Goal: Task Accomplishment & Management: Manage account settings

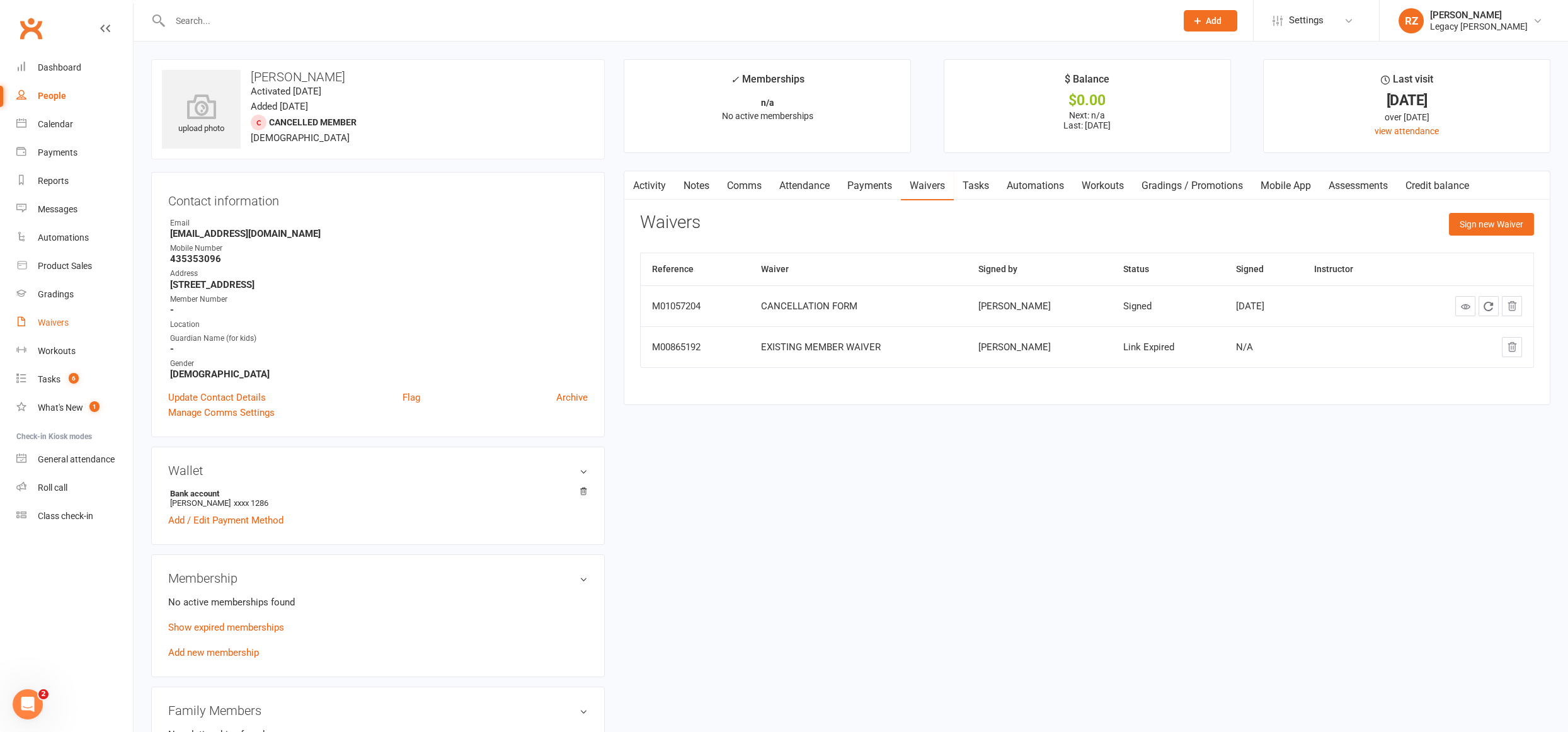
click at [57, 318] on div "Waivers" at bounding box center [53, 323] width 31 height 10
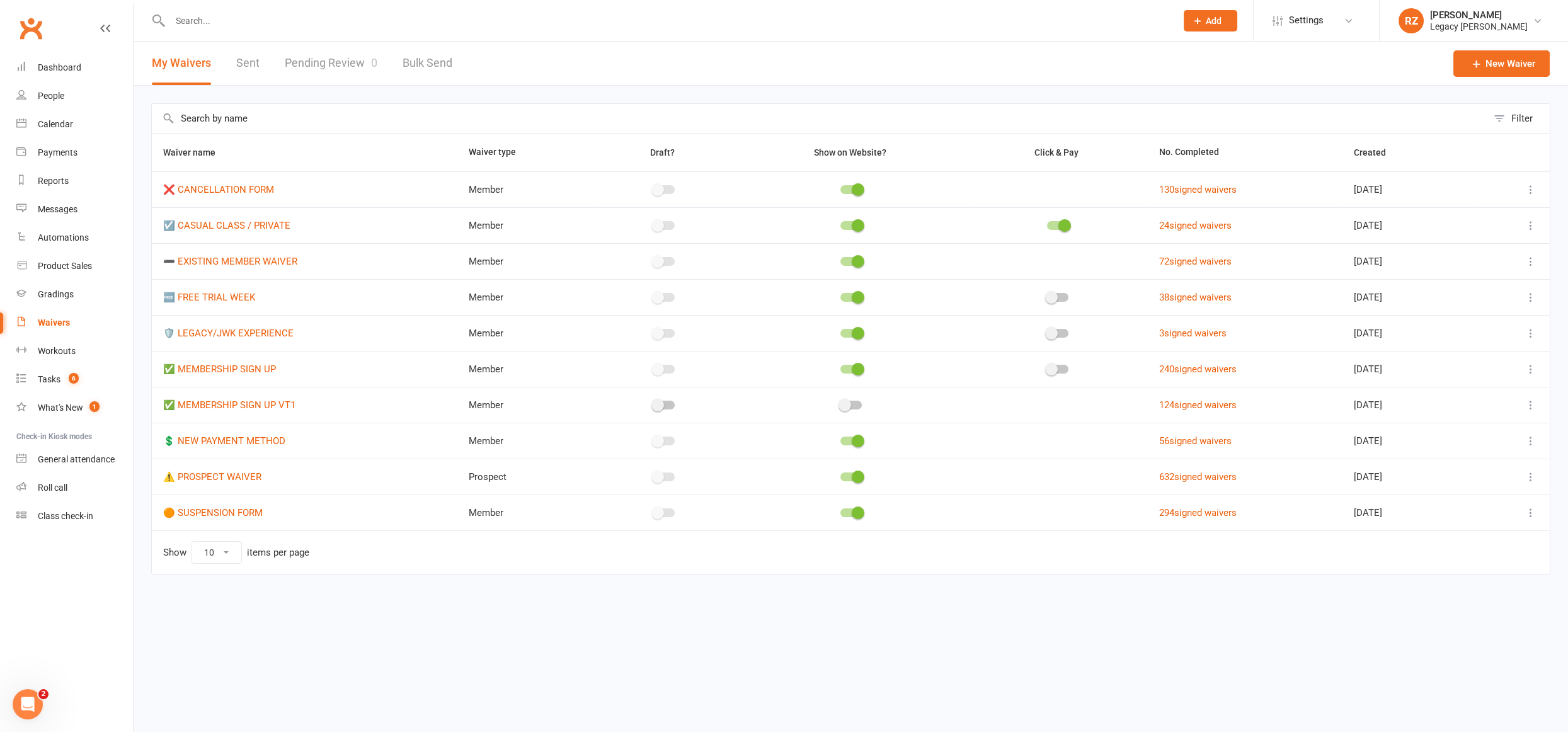
click at [322, 60] on link "Pending Review 0" at bounding box center [330, 63] width 92 height 44
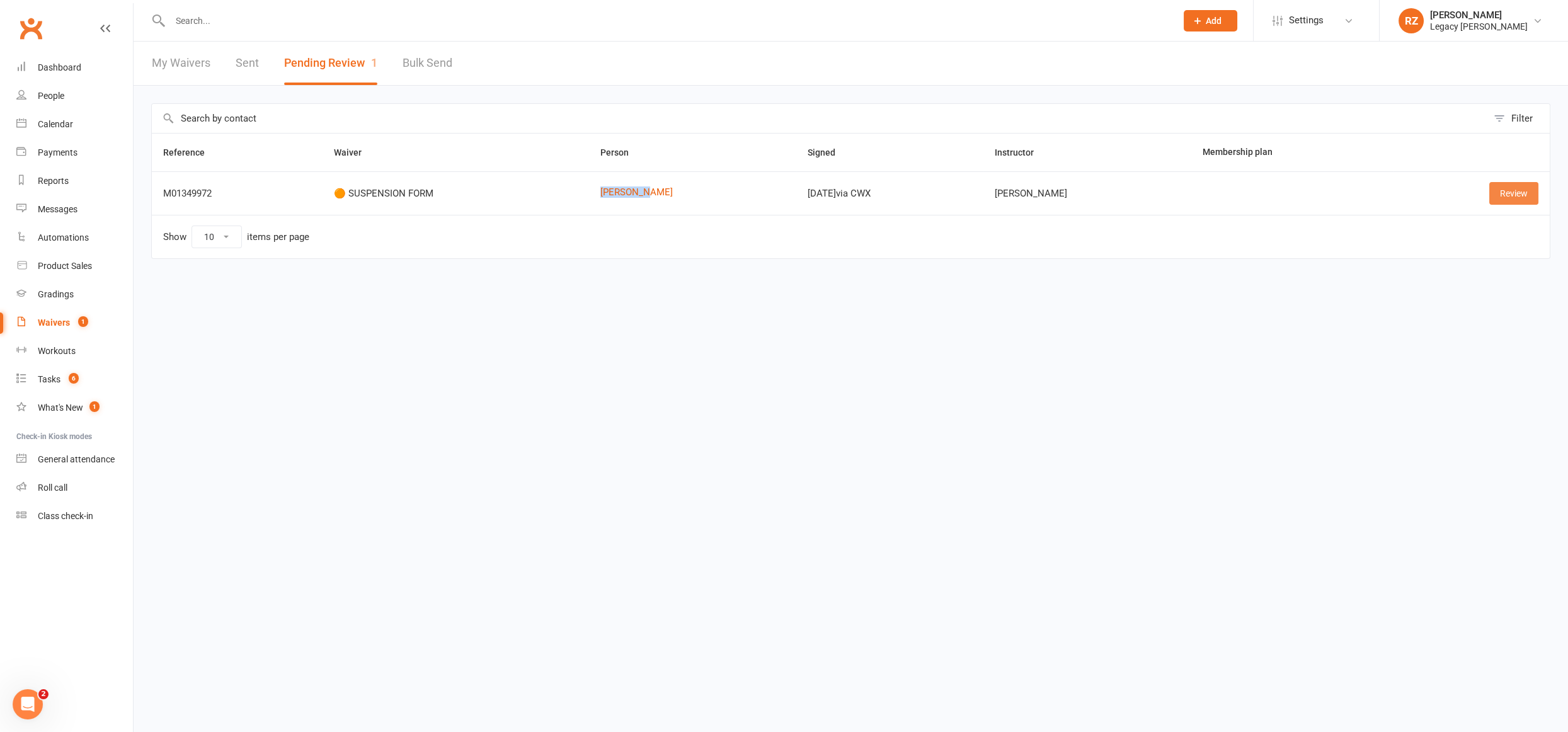
click at [1494, 198] on link "Review" at bounding box center [1513, 193] width 49 height 23
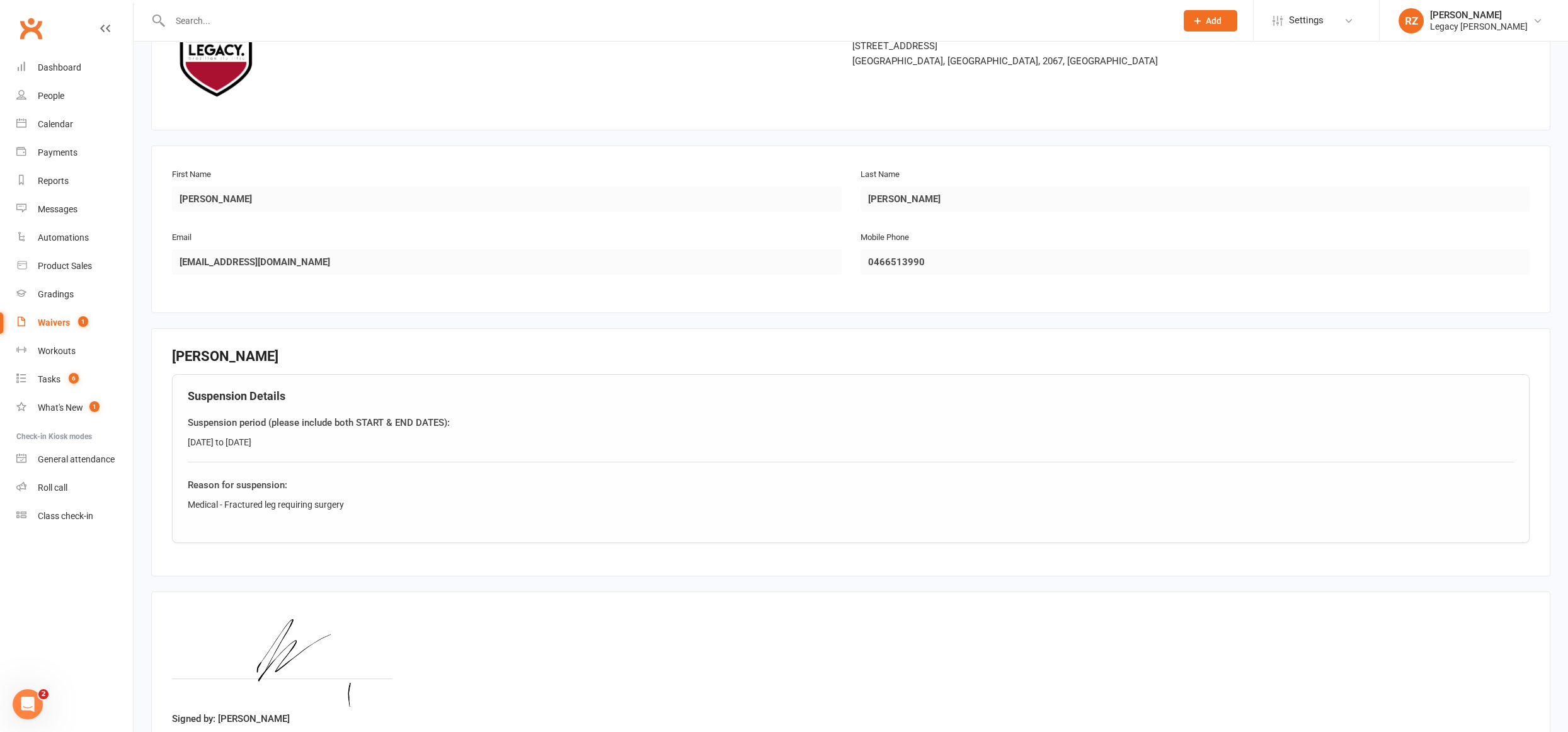
scroll to position [114, 0]
drag, startPoint x: 340, startPoint y: 498, endPoint x: 177, endPoint y: 501, distance: 163.0
click at [177, 501] on div "Suspension Details Suspension period (please include both START & END DATES): 2…" at bounding box center [850, 458] width 1357 height 169
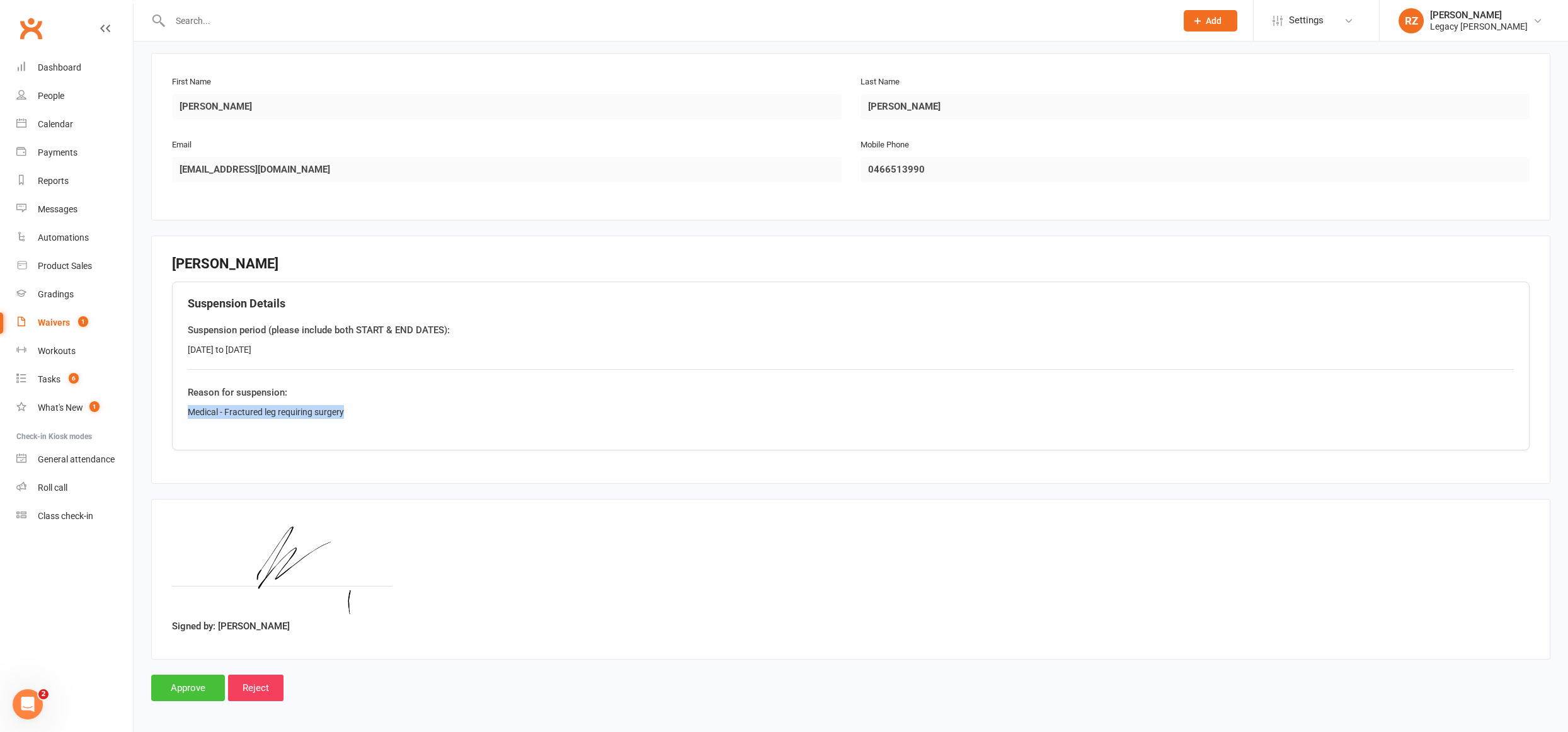
click at [175, 683] on input "Approve" at bounding box center [188, 688] width 73 height 26
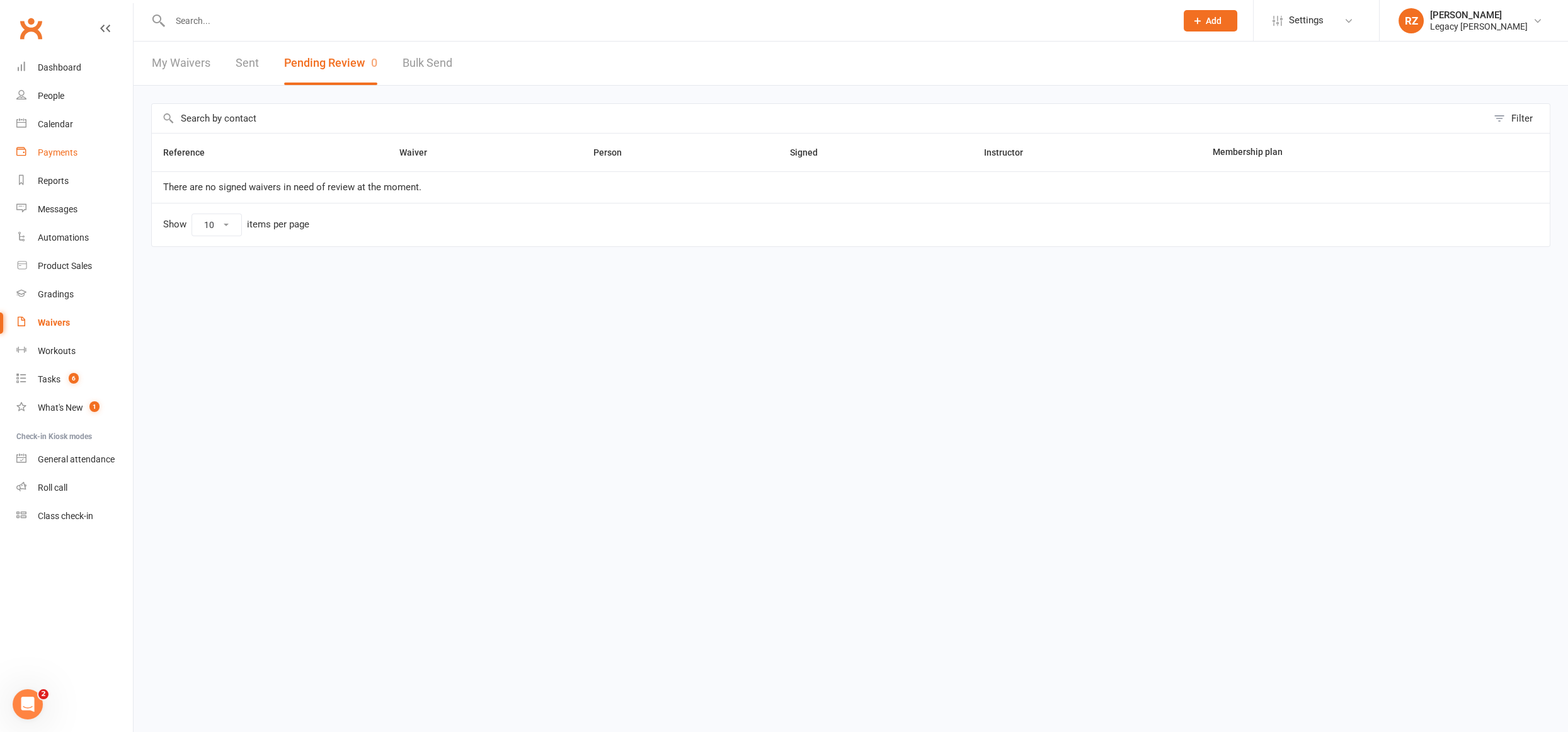
click at [68, 158] on div "Payments" at bounding box center [57, 153] width 40 height 10
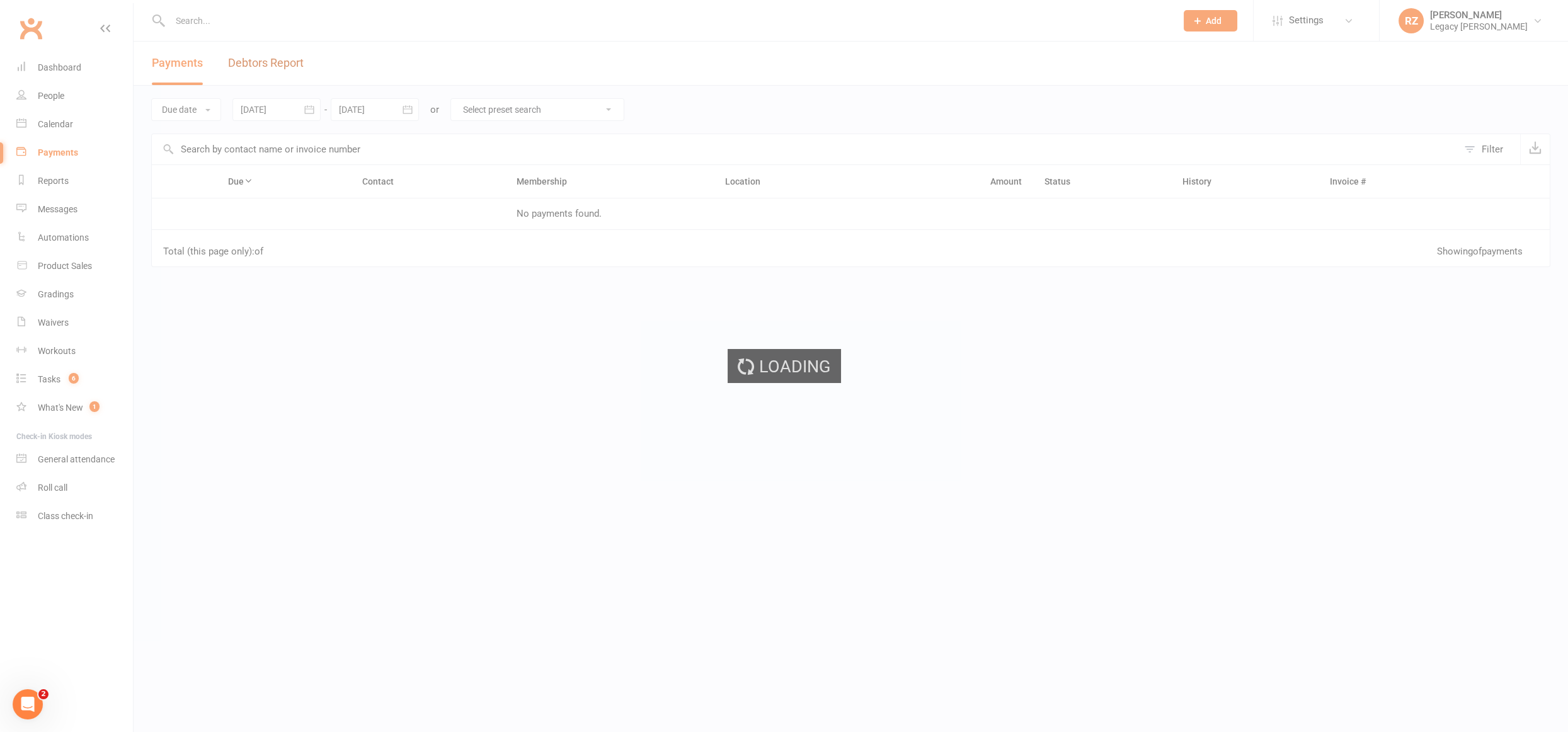
click at [252, 64] on link "Debtors Report" at bounding box center [266, 63] width 76 height 44
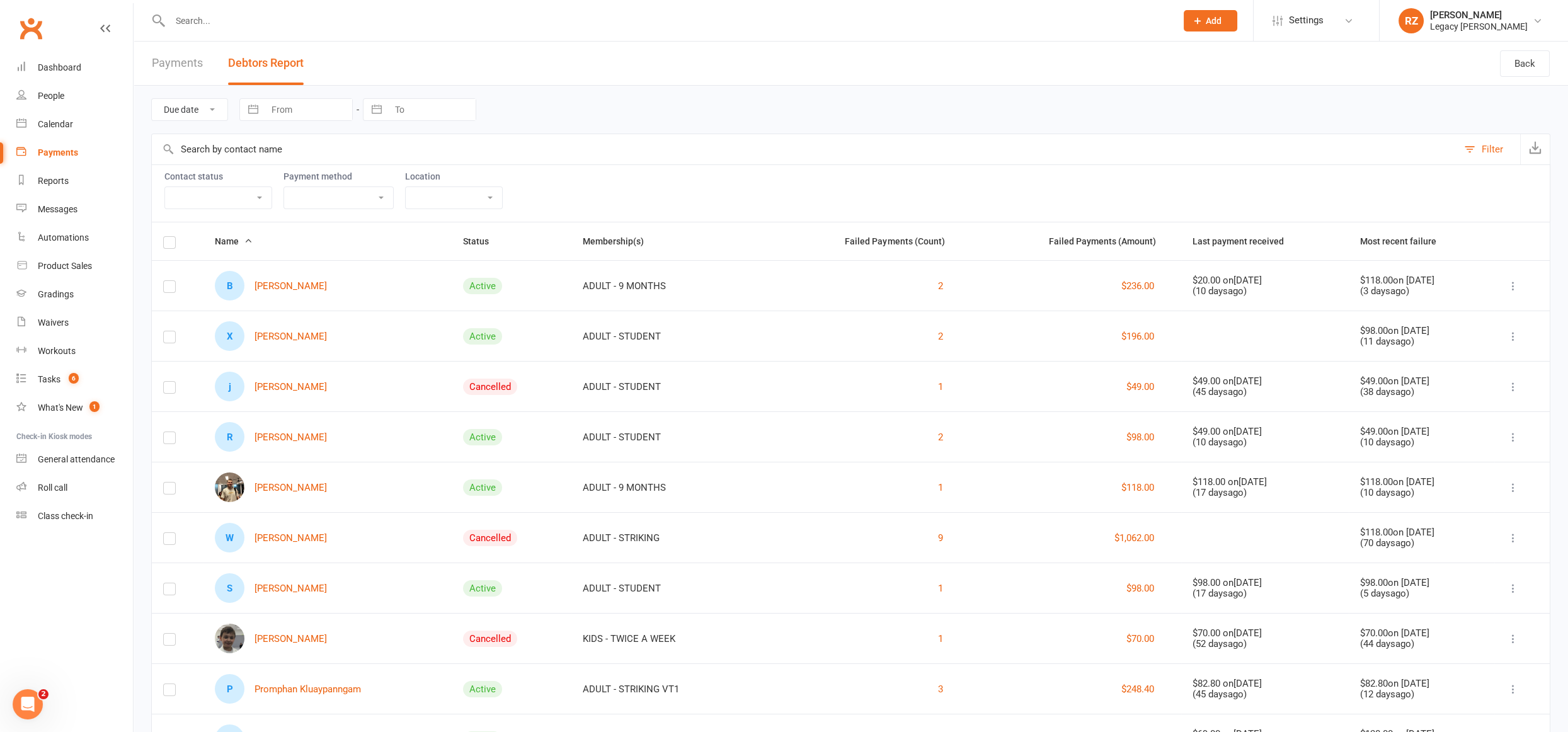
click at [247, 199] on select "Active member Suspended member Cancelled member Not attending" at bounding box center [218, 197] width 106 height 21
select select "Active"
click at [165, 187] on select "Active member Suspended member Cancelled member Not attending" at bounding box center [218, 197] width 106 height 21
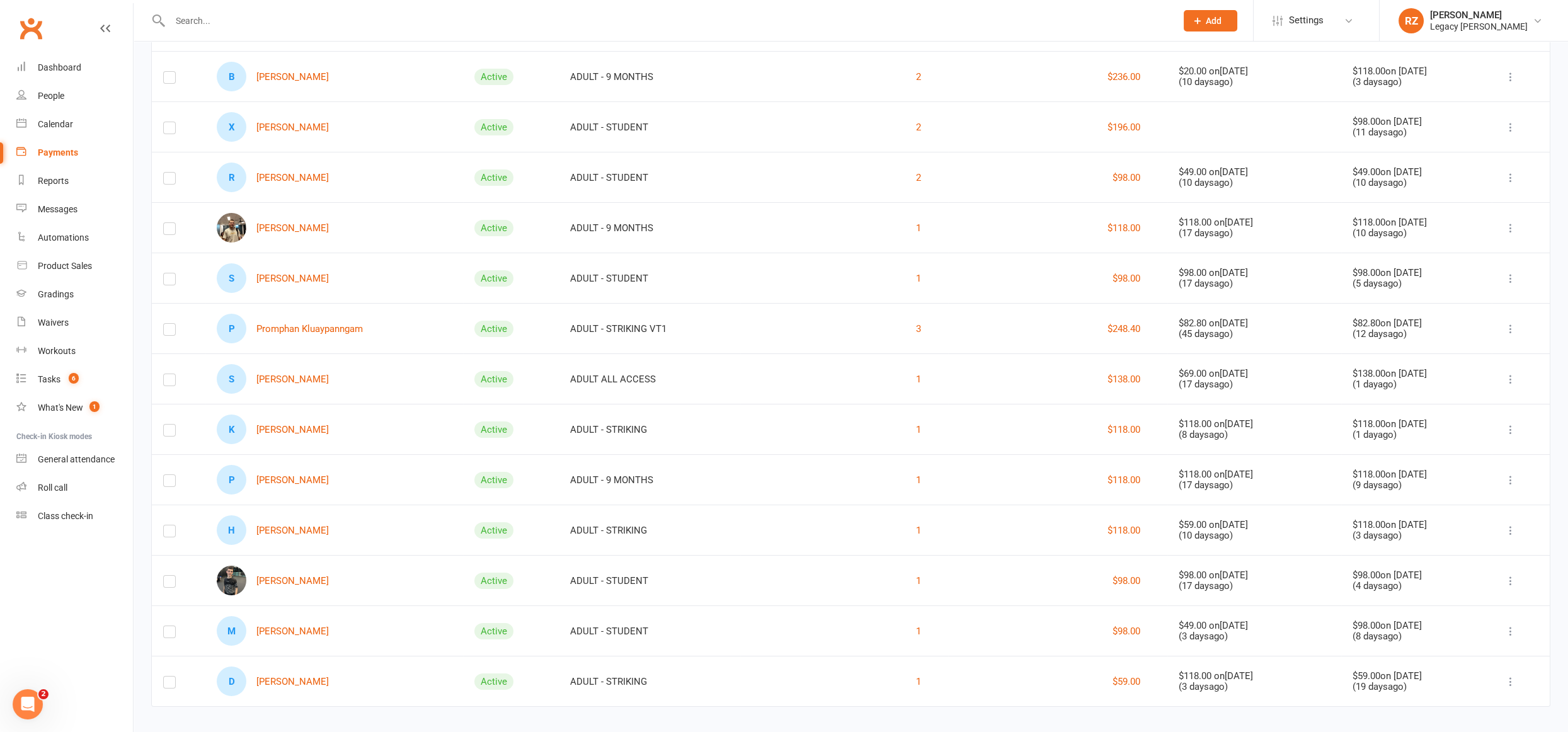
scroll to position [214, 0]
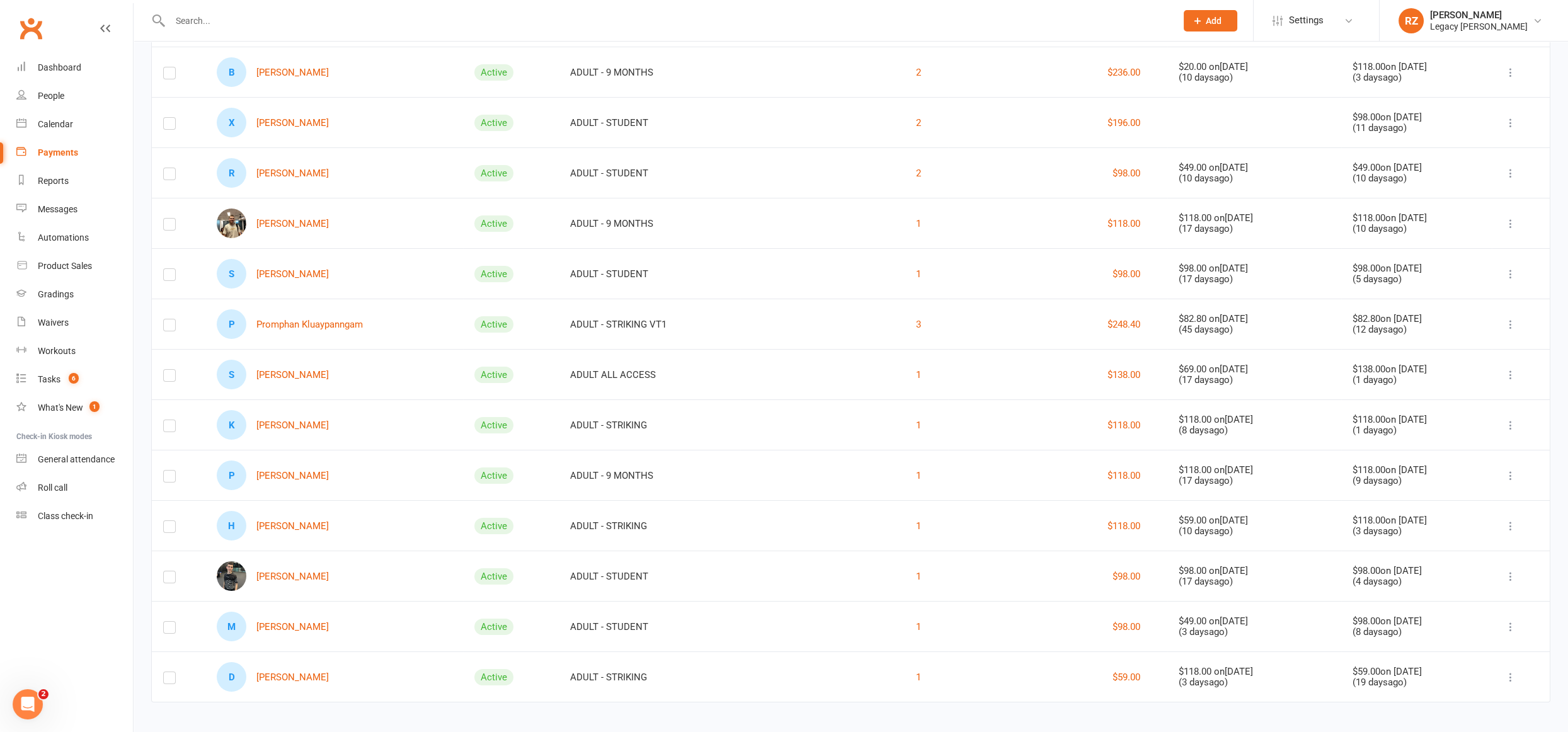
click at [262, 26] on input "text" at bounding box center [667, 20] width 1001 height 17
type input "l"
click at [403, 19] on input "text" at bounding box center [667, 20] width 1001 height 17
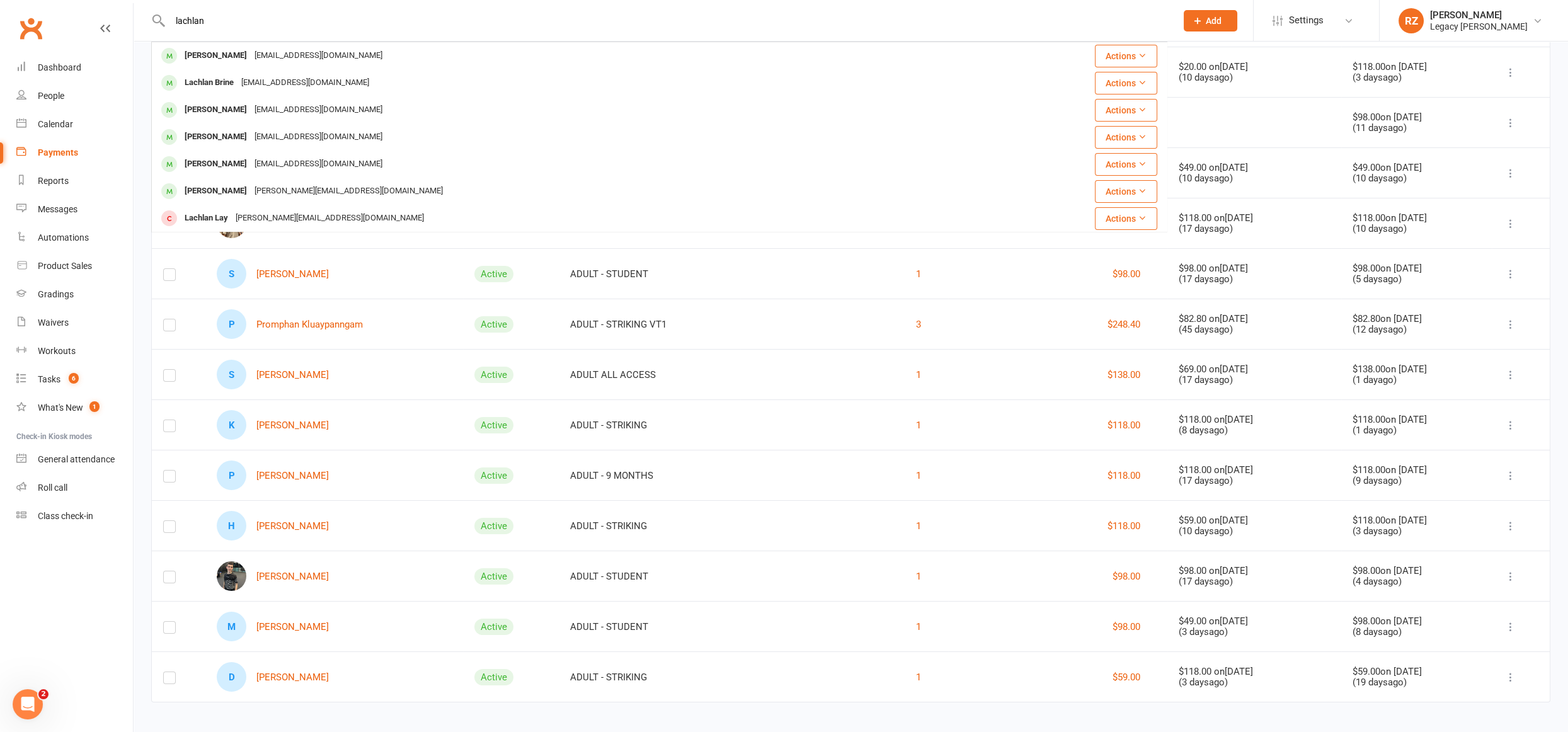
type input "lachlan"
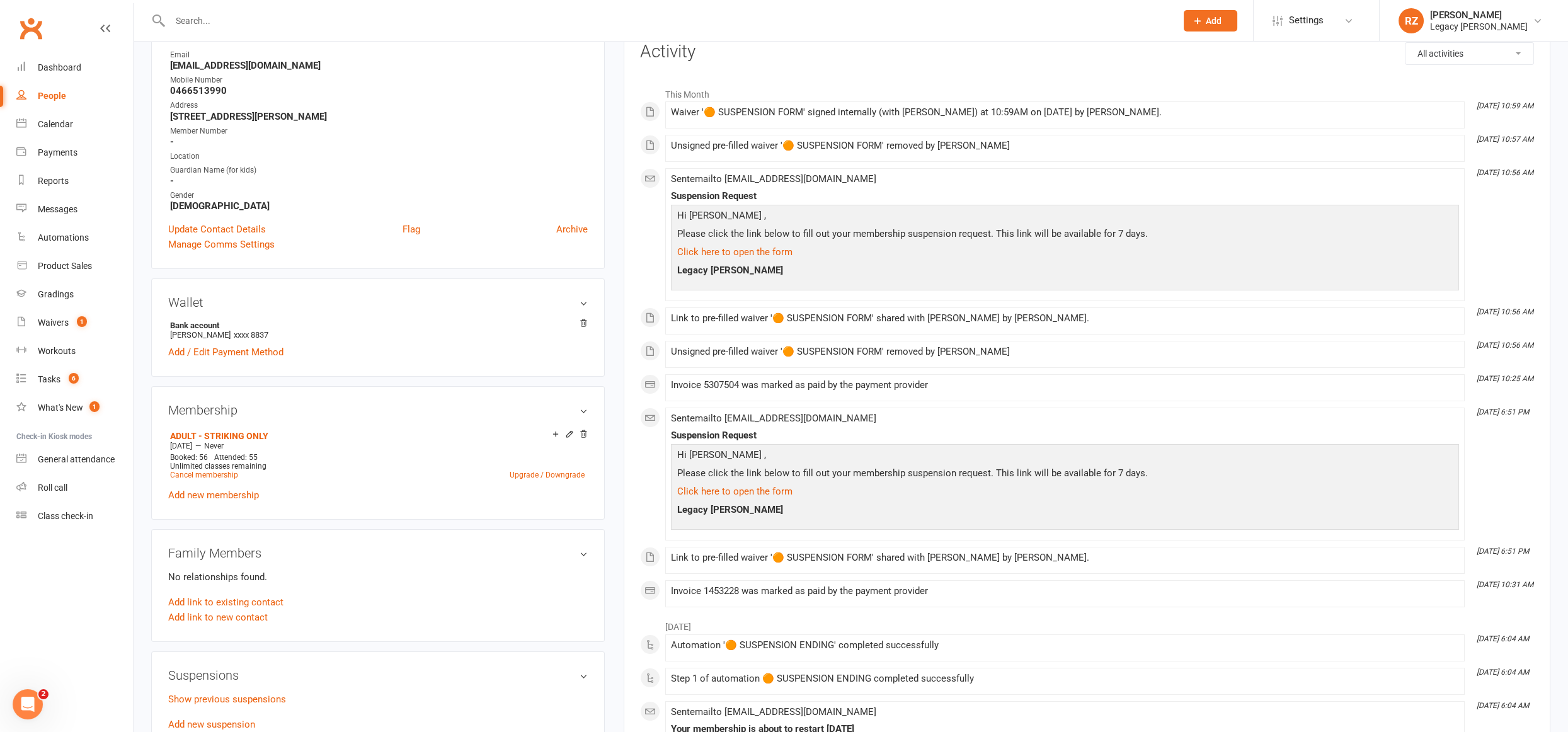
scroll to position [223, 0]
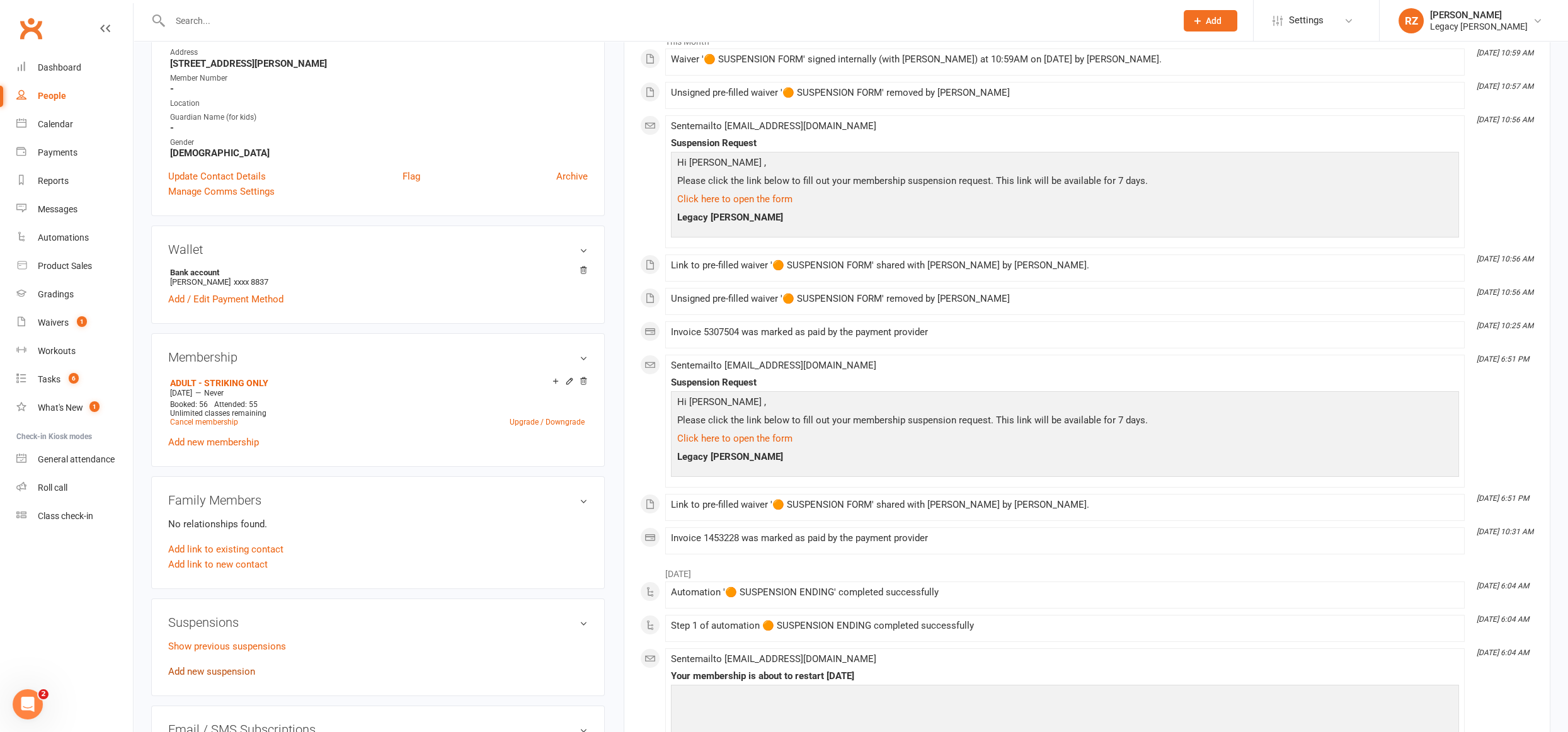
click at [219, 670] on link "Add new suspension" at bounding box center [212, 672] width 87 height 12
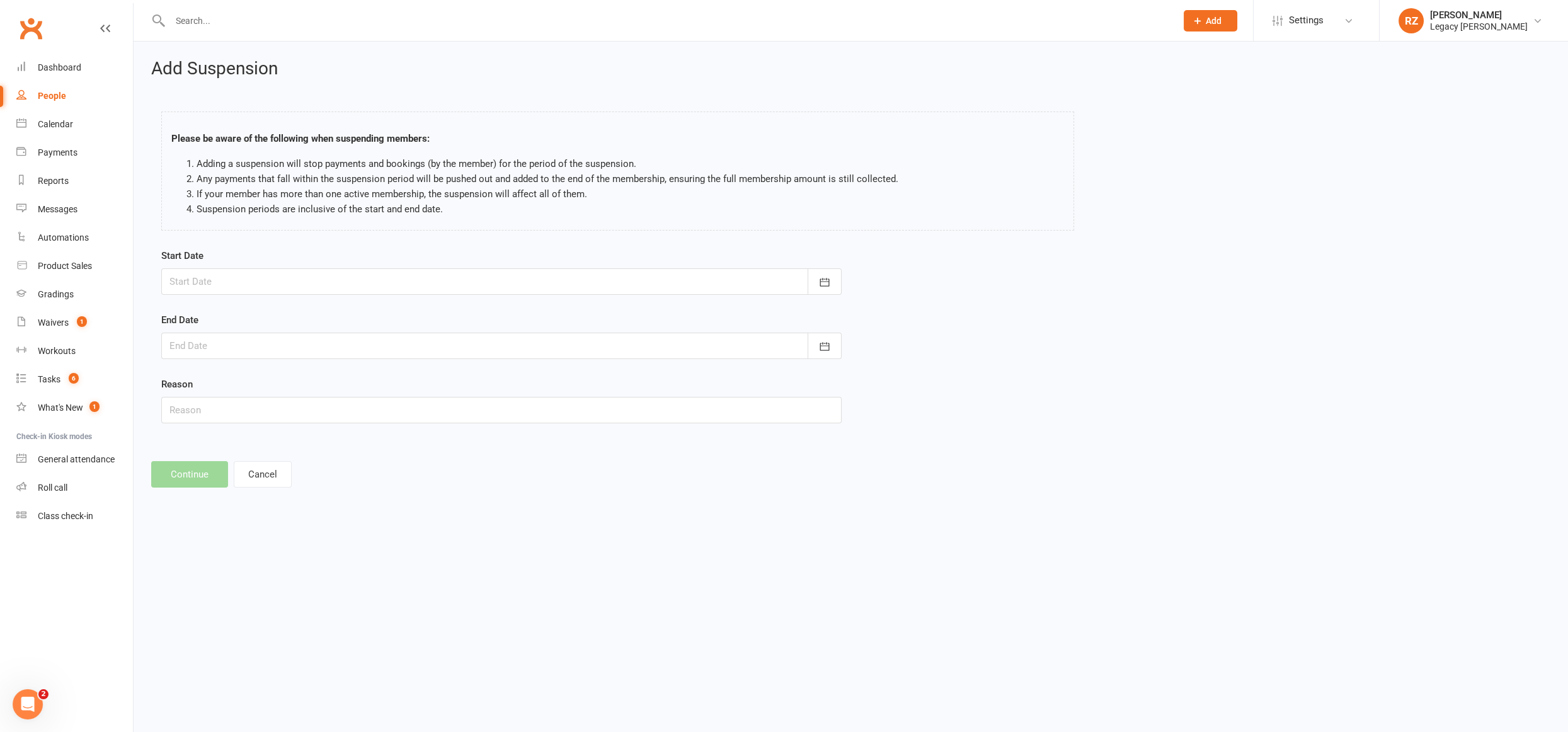
click at [235, 279] on div at bounding box center [501, 282] width 680 height 26
click at [377, 377] on button "13" at bounding box center [381, 385] width 32 height 23
type input "13 Sep 2025"
click at [247, 342] on div at bounding box center [501, 346] width 680 height 26
click at [295, 378] on strong "[DATE]" at bounding box center [281, 378] width 26 height 10
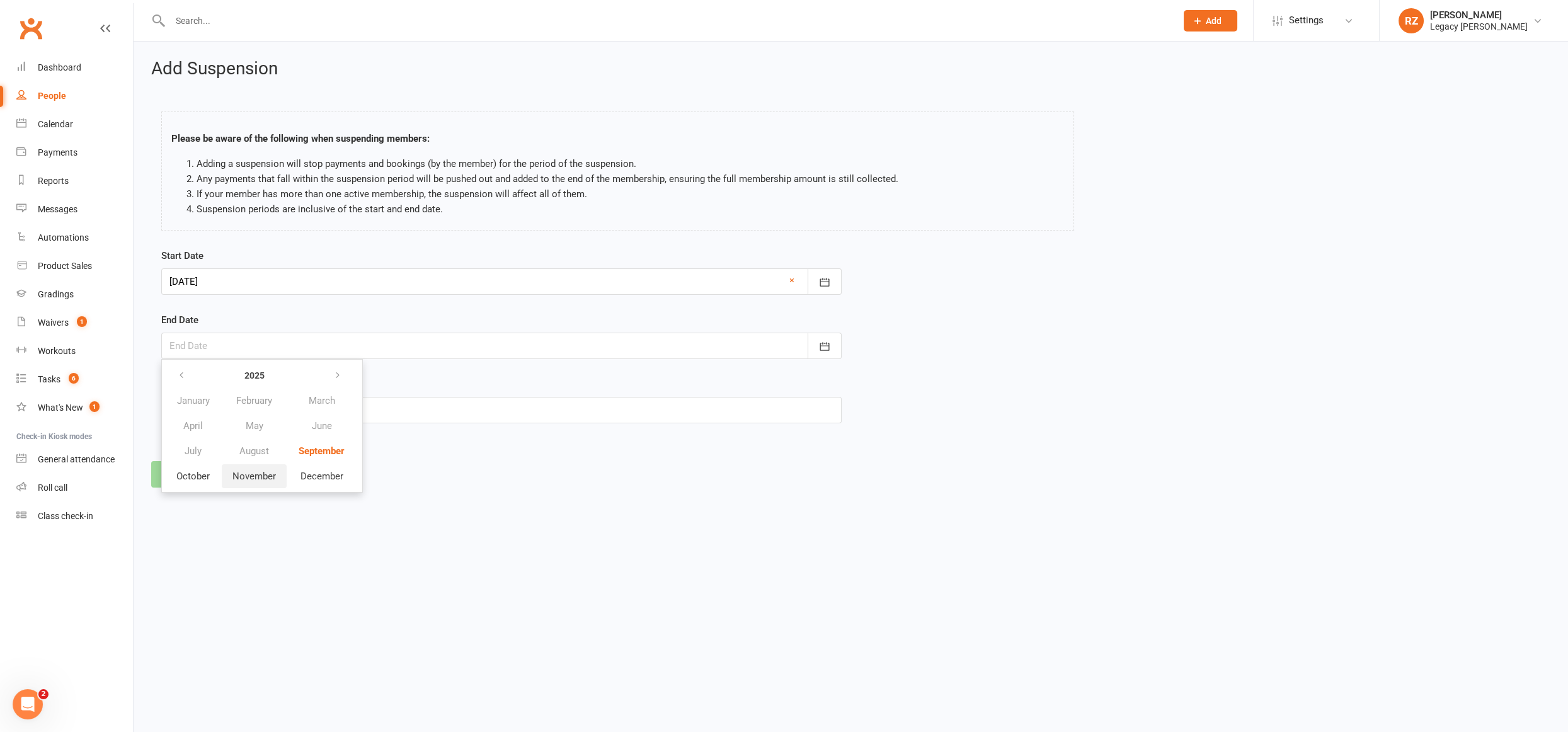
click at [257, 467] on button "November" at bounding box center [254, 476] width 65 height 24
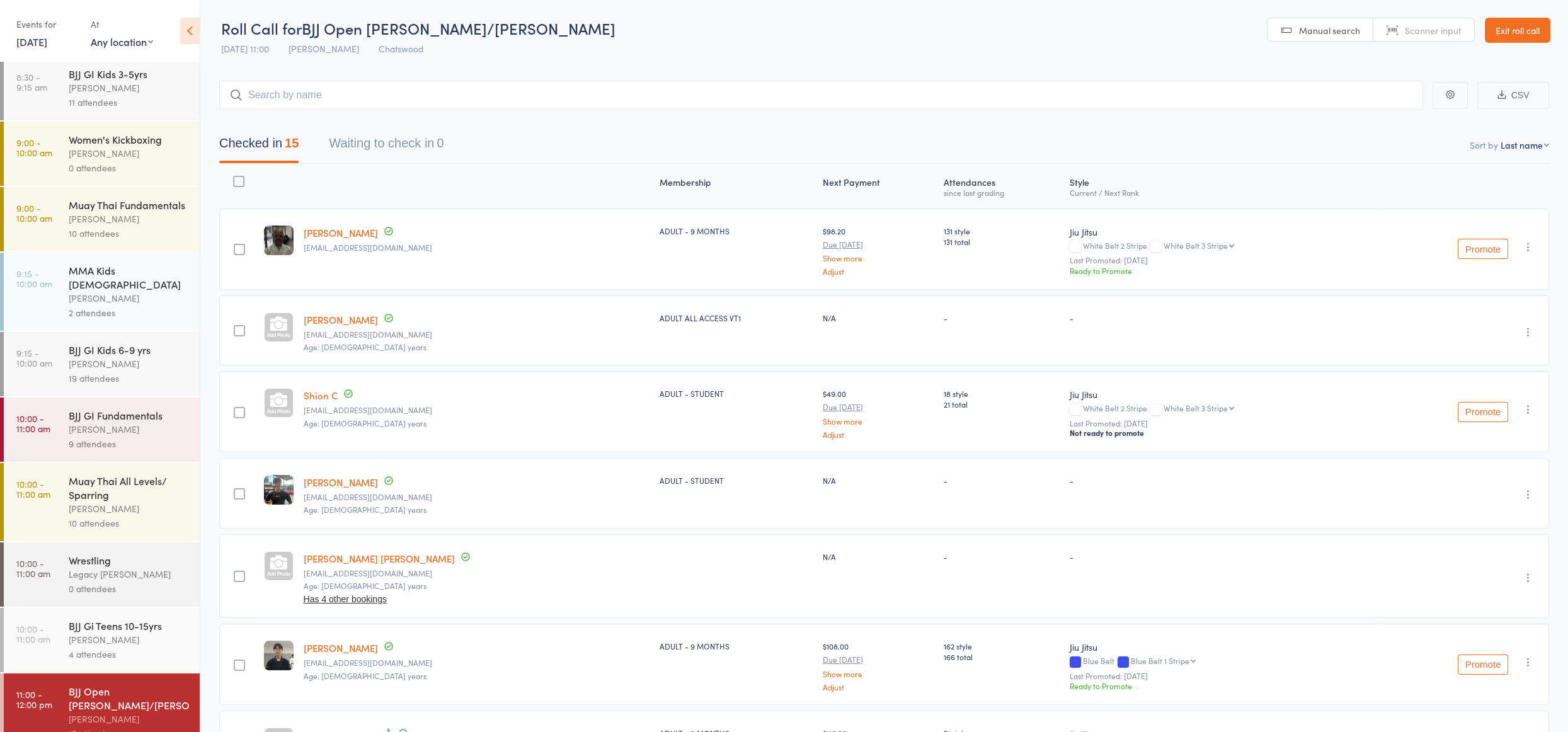
click at [1524, 36] on link "Exit roll call" at bounding box center [1517, 30] width 65 height 25
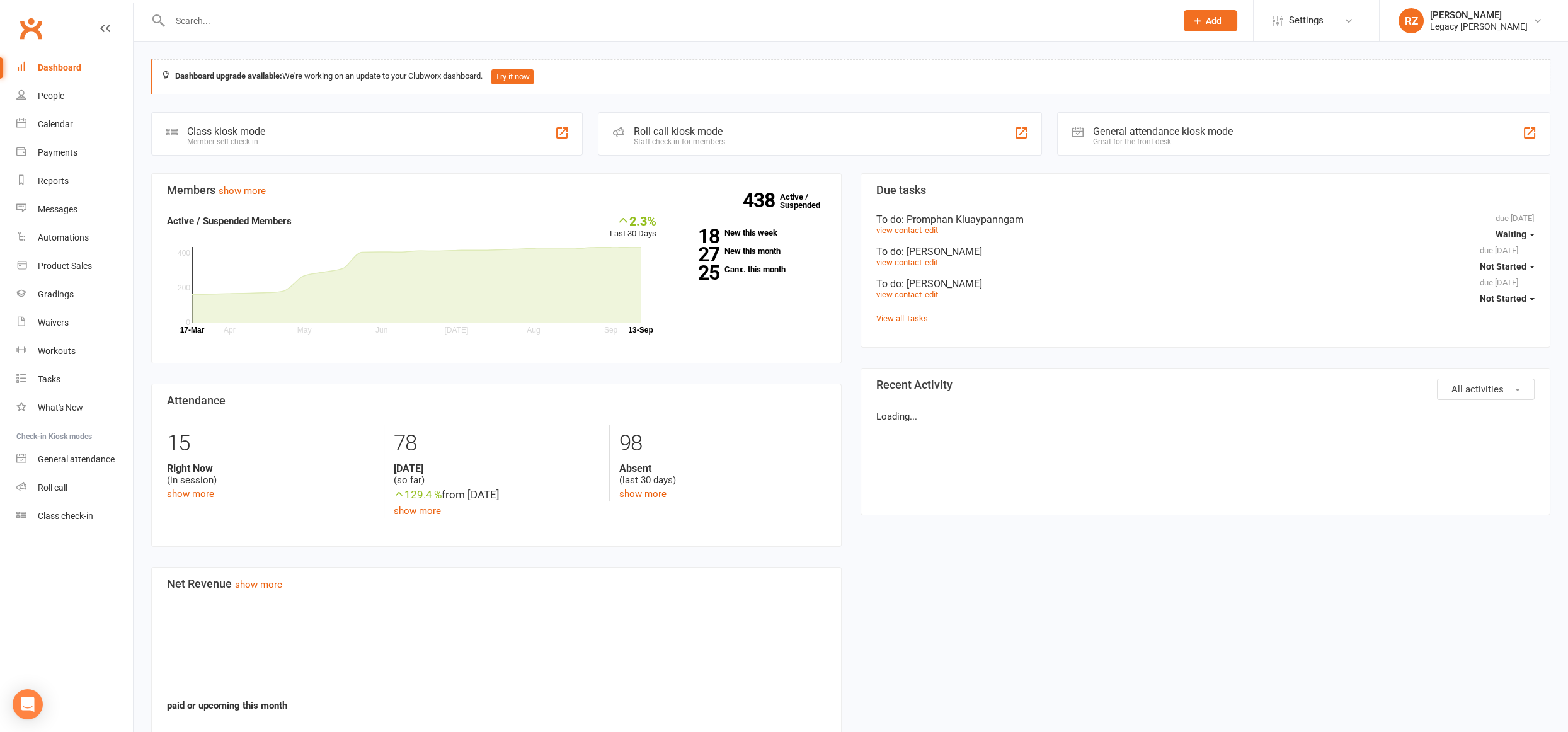
click at [353, 26] on input "text" at bounding box center [667, 20] width 1001 height 17
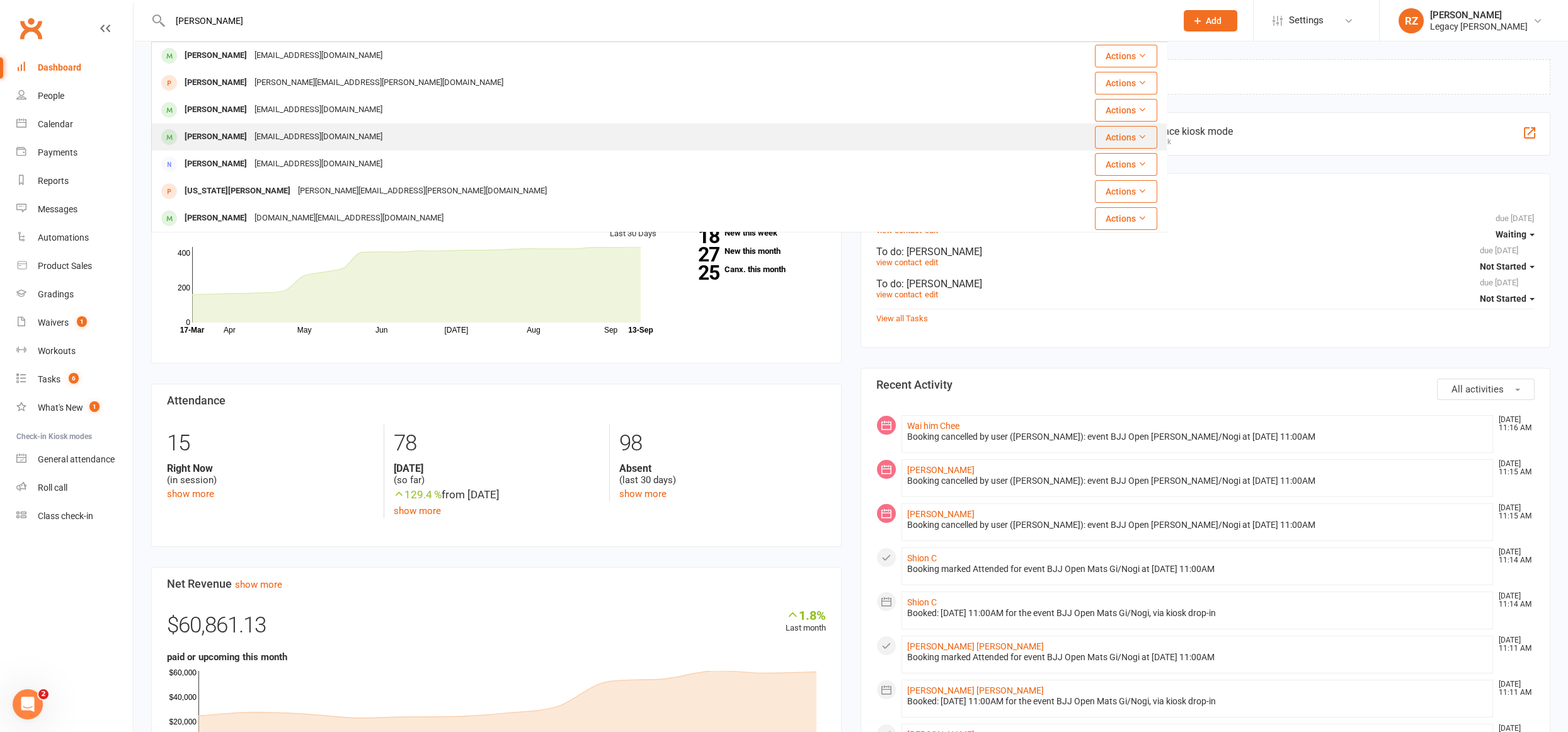
scroll to position [7, 0]
type input "[PERSON_NAME]"
click at [252, 123] on div "[EMAIL_ADDRESS][DOMAIN_NAME]" at bounding box center [319, 130] width 135 height 18
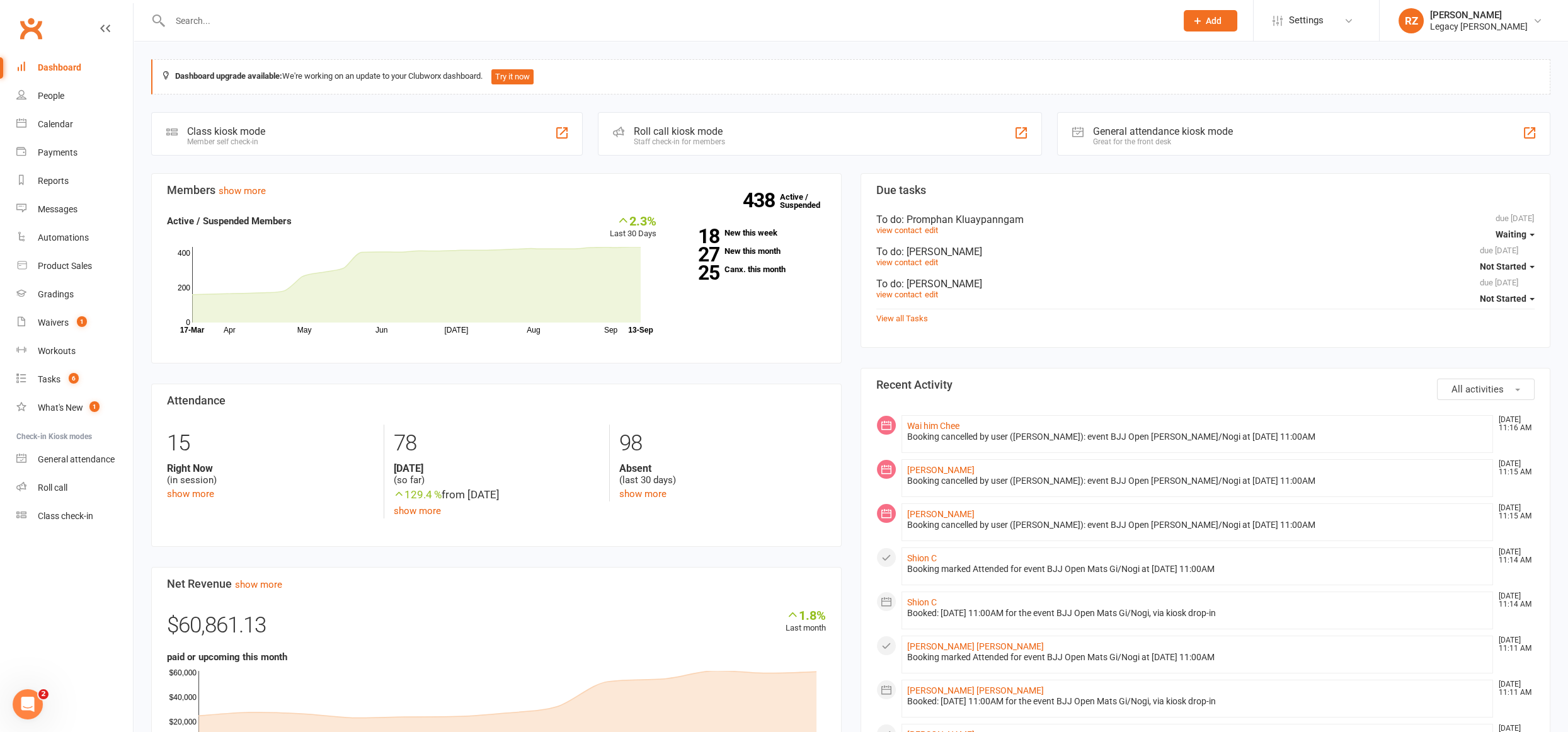
click at [265, 14] on input "text" at bounding box center [667, 20] width 1001 height 17
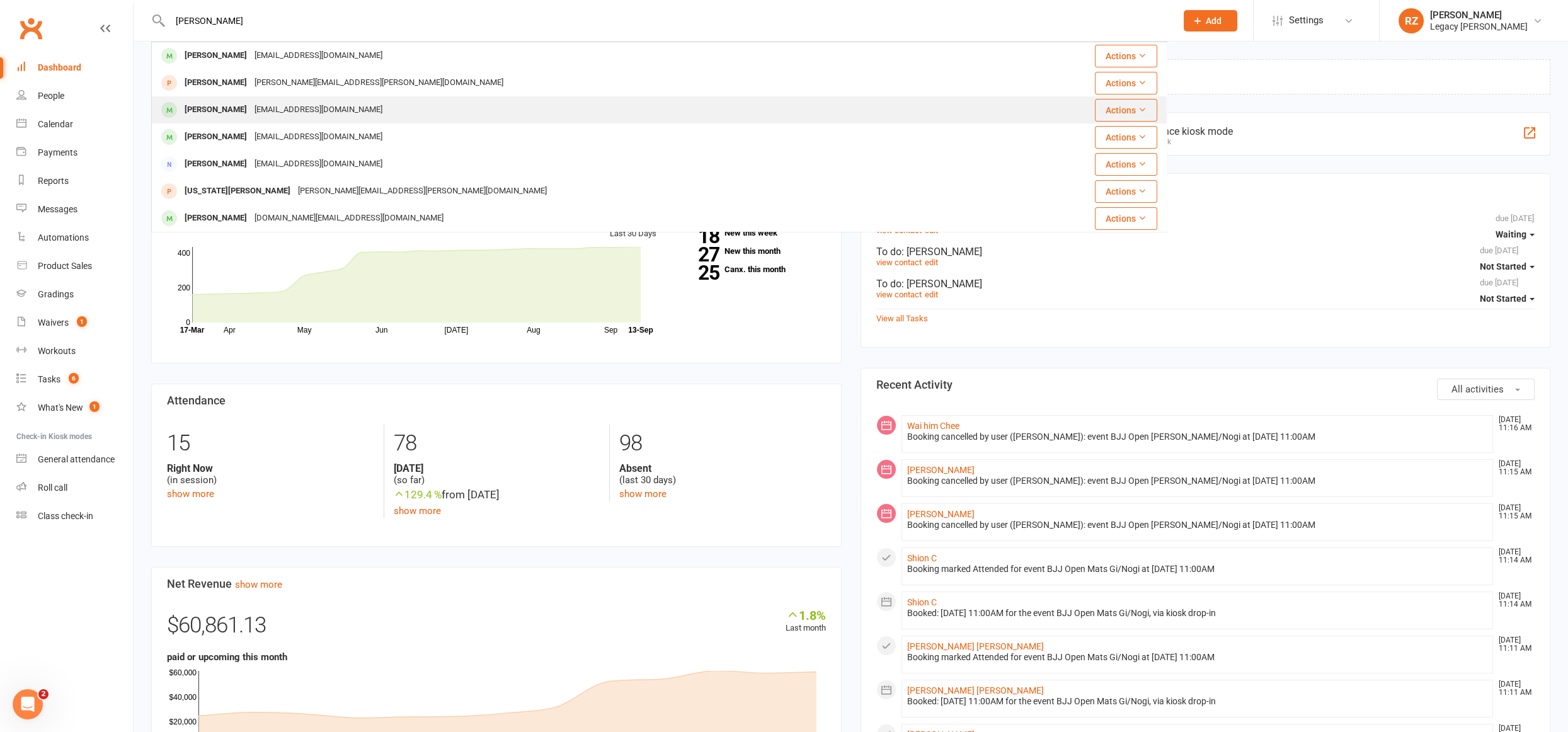
type input "[PERSON_NAME]"
click at [265, 109] on div "[EMAIL_ADDRESS][DOMAIN_NAME]" at bounding box center [319, 110] width 135 height 18
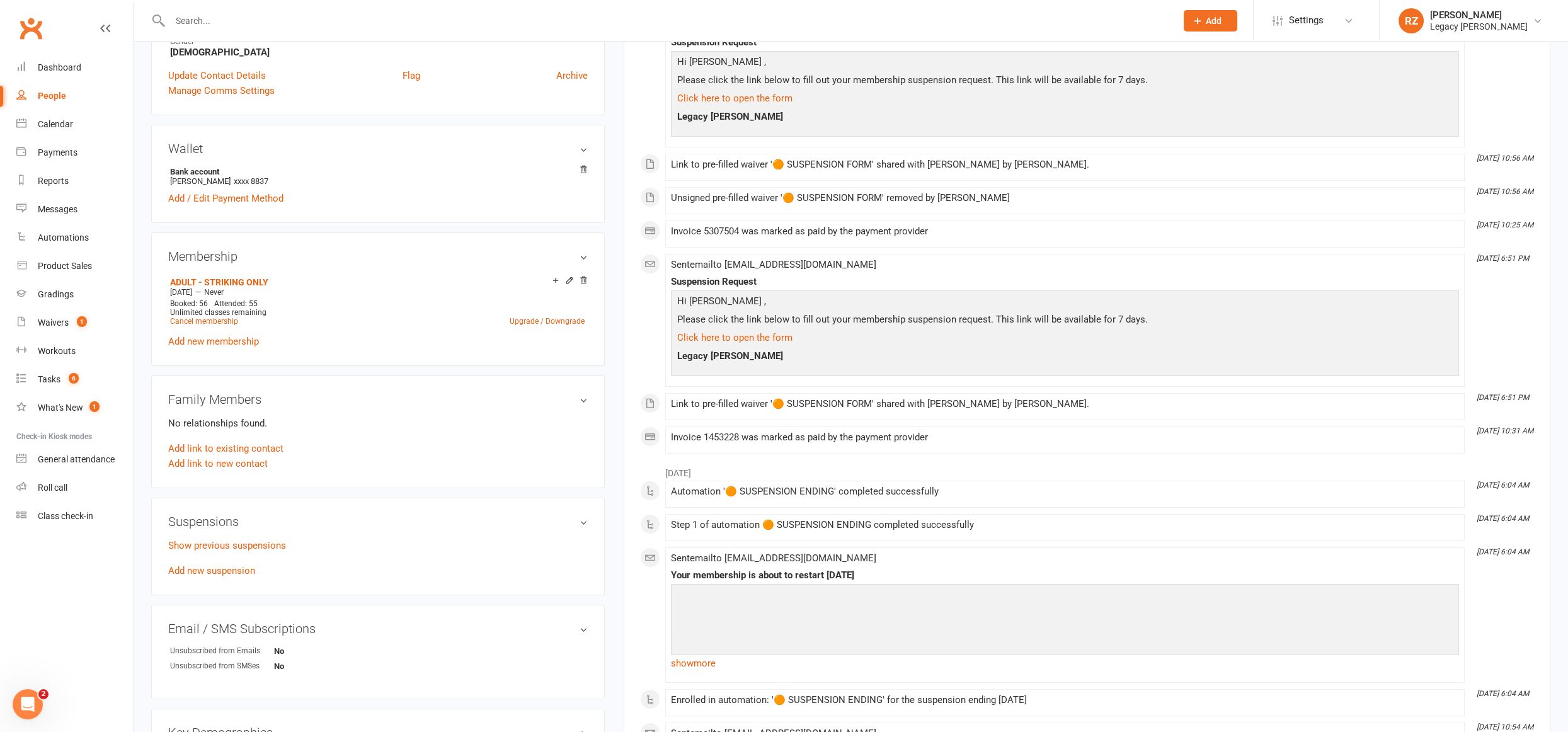
scroll to position [332, 0]
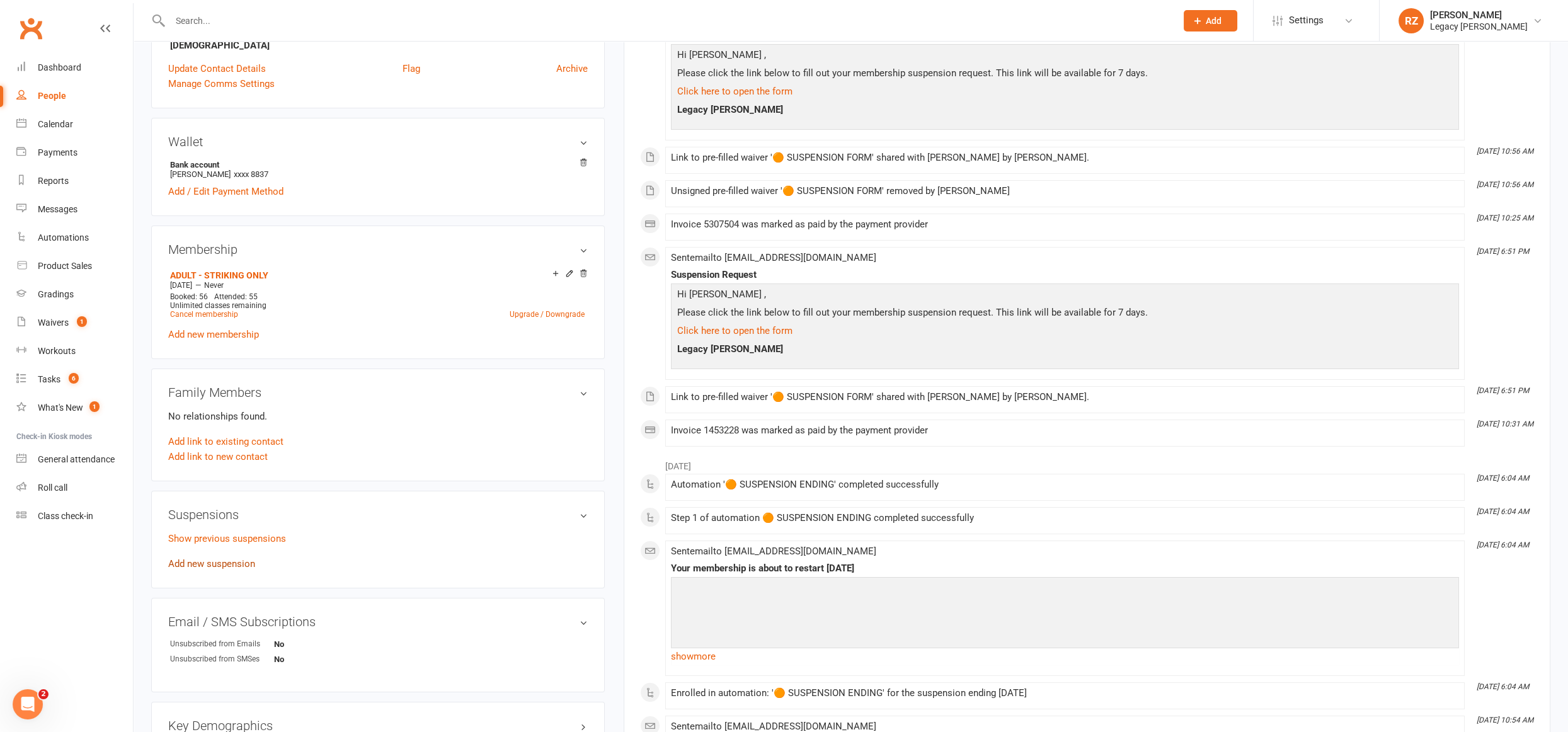
click at [230, 558] on link "Add new suspension" at bounding box center [212, 564] width 87 height 12
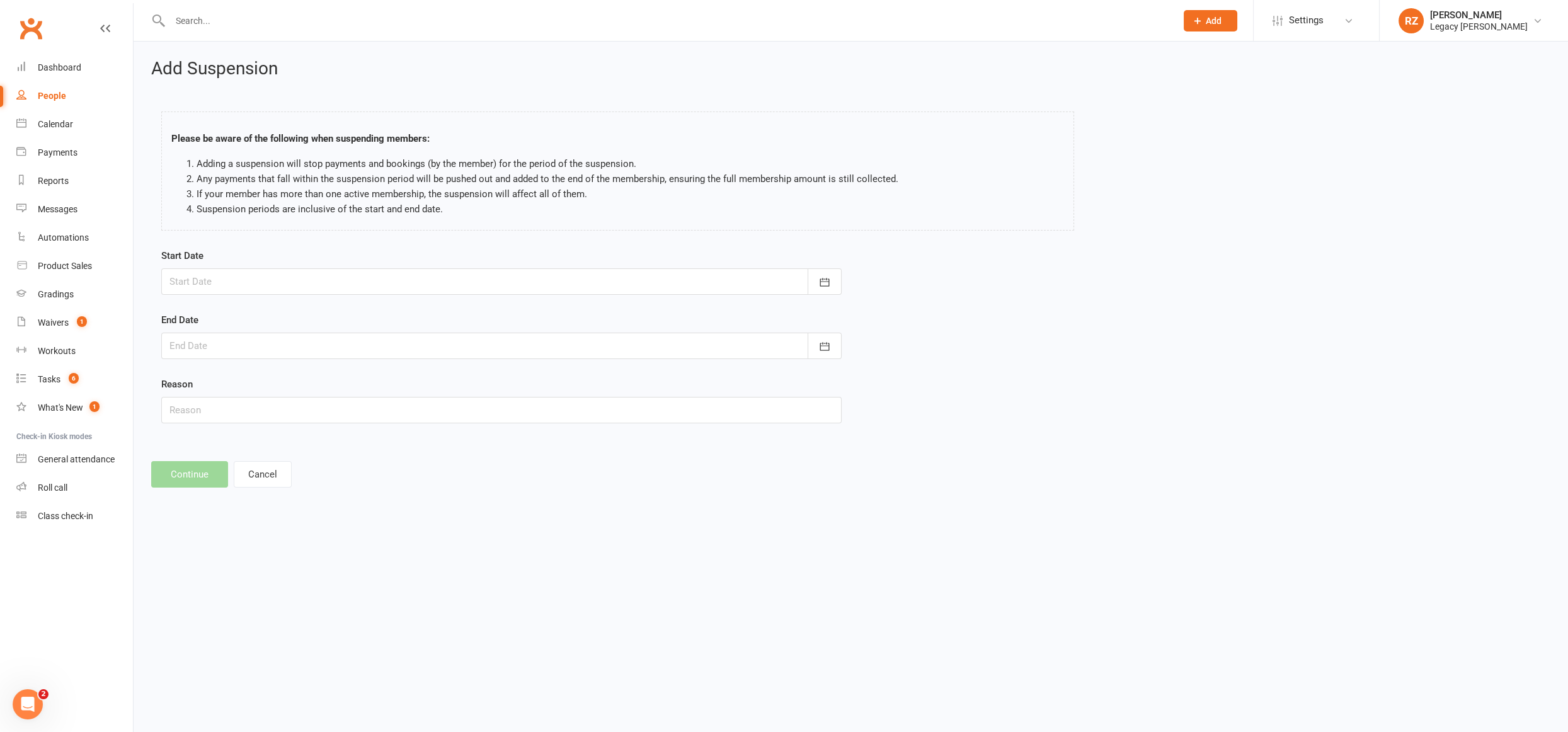
click at [286, 288] on div at bounding box center [501, 282] width 680 height 26
click at [379, 383] on span "13" at bounding box center [382, 385] width 10 height 10
type input "[DATE]"
click at [378, 348] on div at bounding box center [501, 346] width 680 height 26
click at [351, 371] on button "[DATE]" at bounding box center [281, 377] width 165 height 23
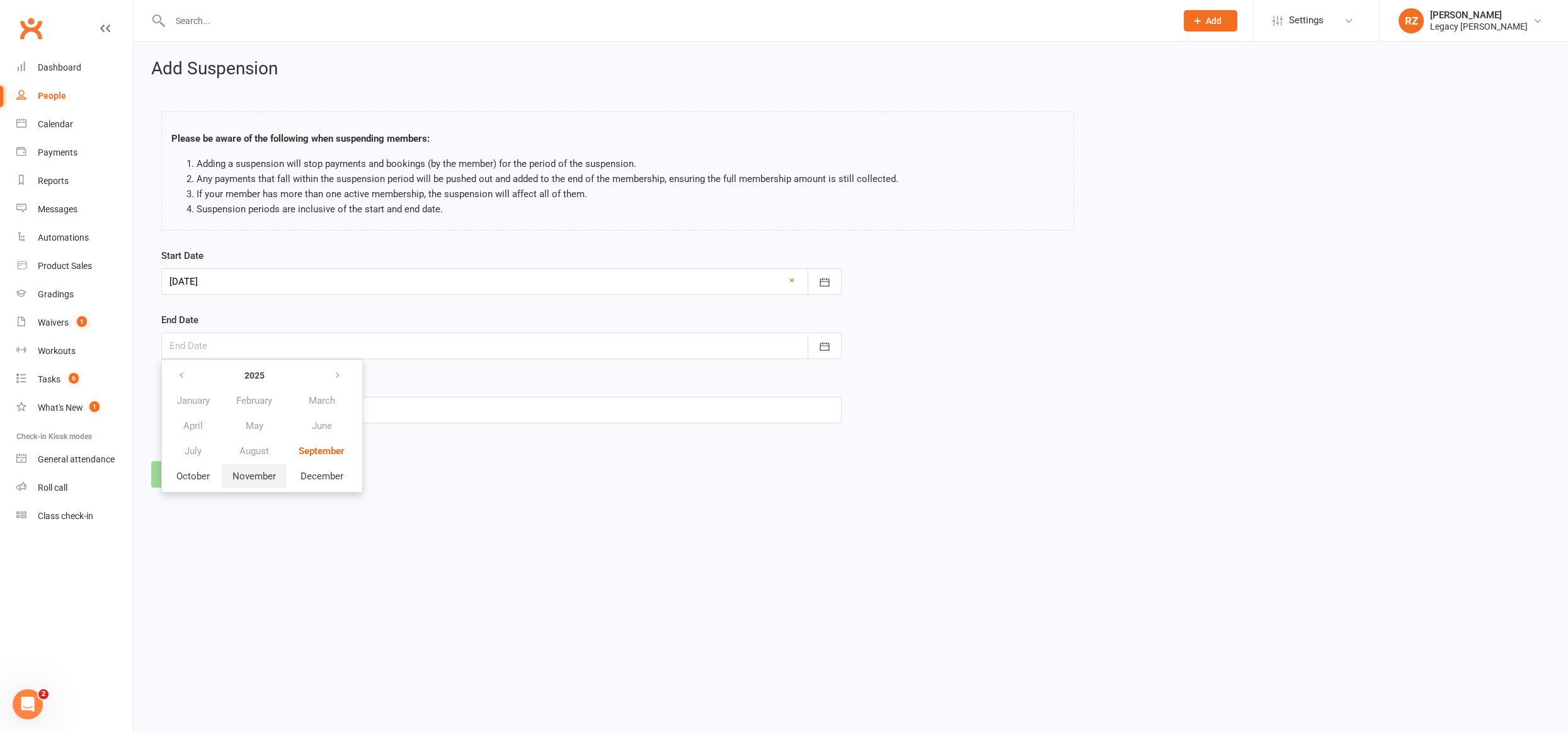
click at [279, 473] on button "November" at bounding box center [254, 476] width 65 height 24
click at [273, 500] on button "18" at bounding box center [268, 497] width 26 height 23
type input "[DATE]"
click at [193, 418] on input "text" at bounding box center [501, 410] width 680 height 26
click at [229, 402] on input "text" at bounding box center [501, 410] width 680 height 26
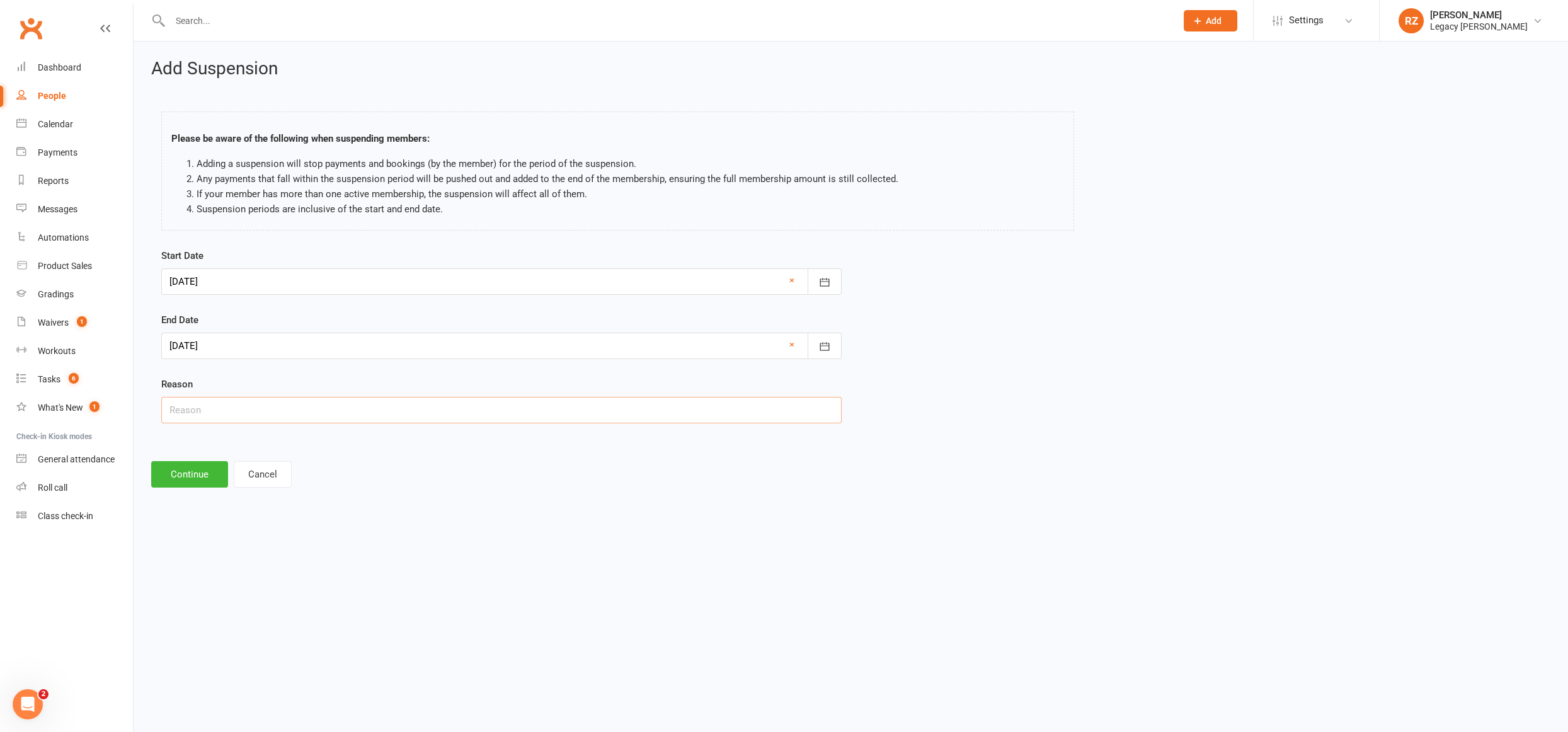
paste input "Medical - Fractured leg requiring surgery"
type input "Medical - Fractured leg requiring surgery"
click at [379, 523] on html "Prospect Member Non-attending contact Class / event Appointment Grading event T…" at bounding box center [784, 261] width 1568 height 523
click at [195, 482] on button "Continue" at bounding box center [190, 474] width 77 height 26
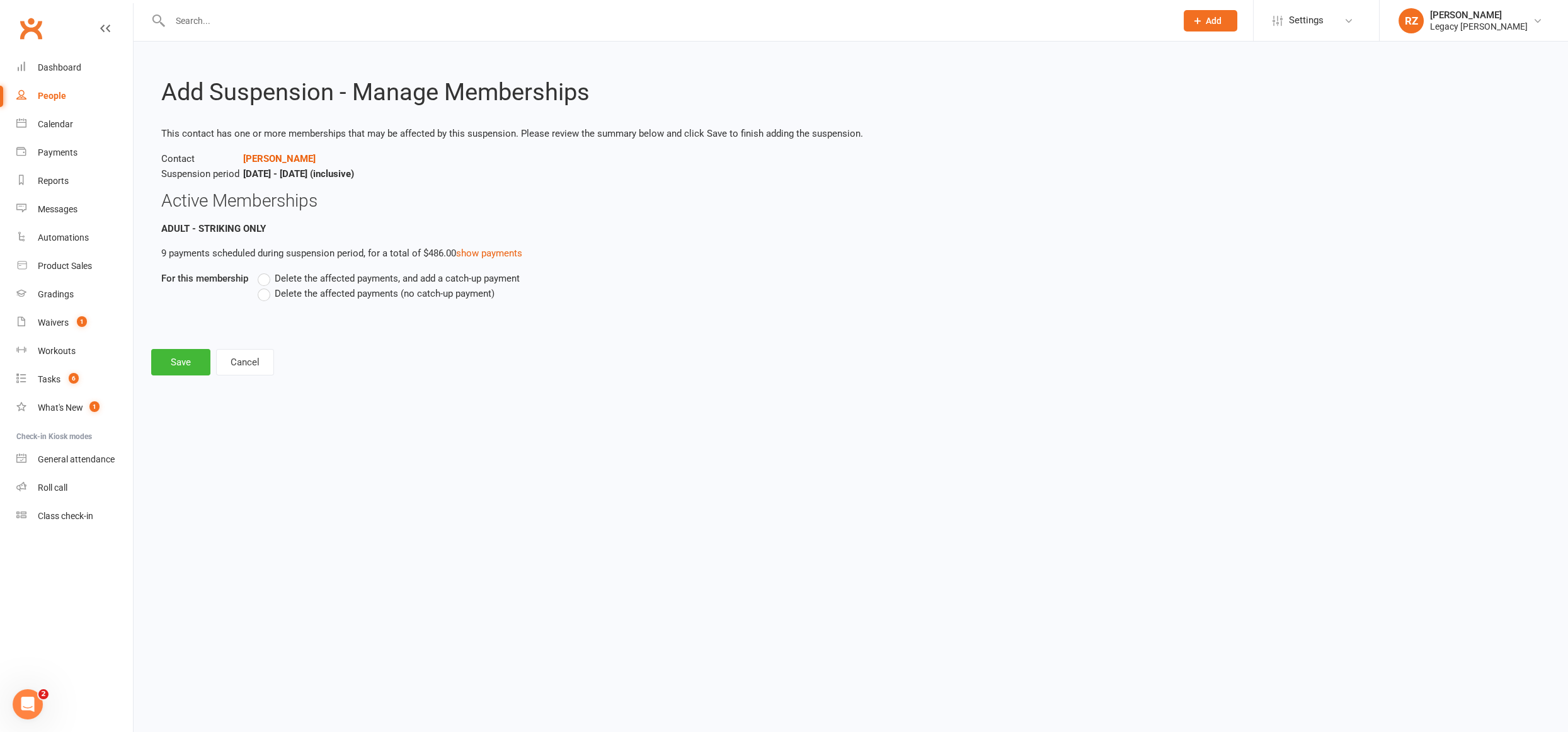
click at [264, 296] on label "Delete the affected payments (no catch-up payment)" at bounding box center [376, 293] width 237 height 15
click at [264, 286] on input "Delete the affected payments (no catch-up payment)" at bounding box center [261, 286] width 8 height 0
click at [197, 360] on button "Save" at bounding box center [180, 362] width 59 height 26
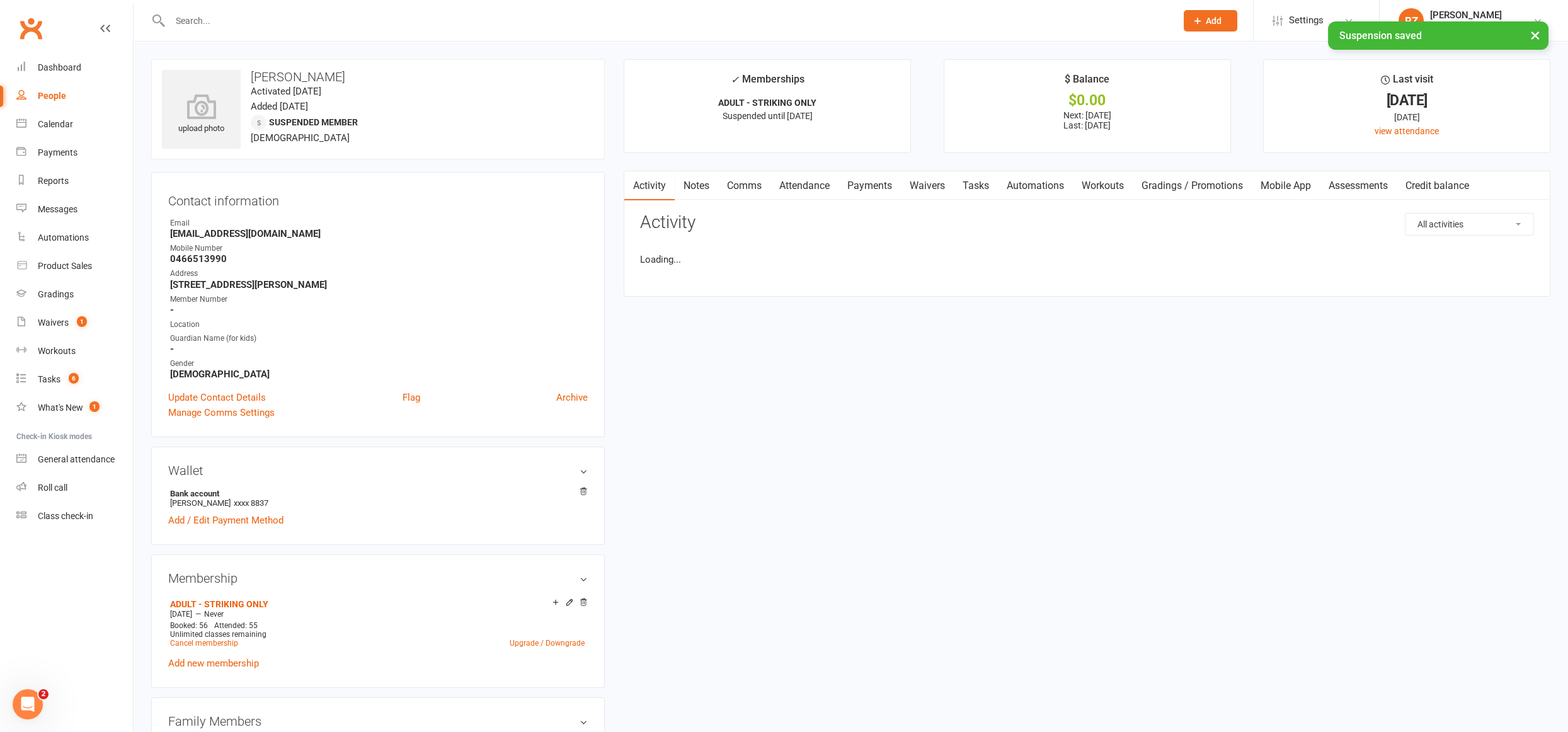
click at [856, 181] on link "Payments" at bounding box center [870, 186] width 63 height 29
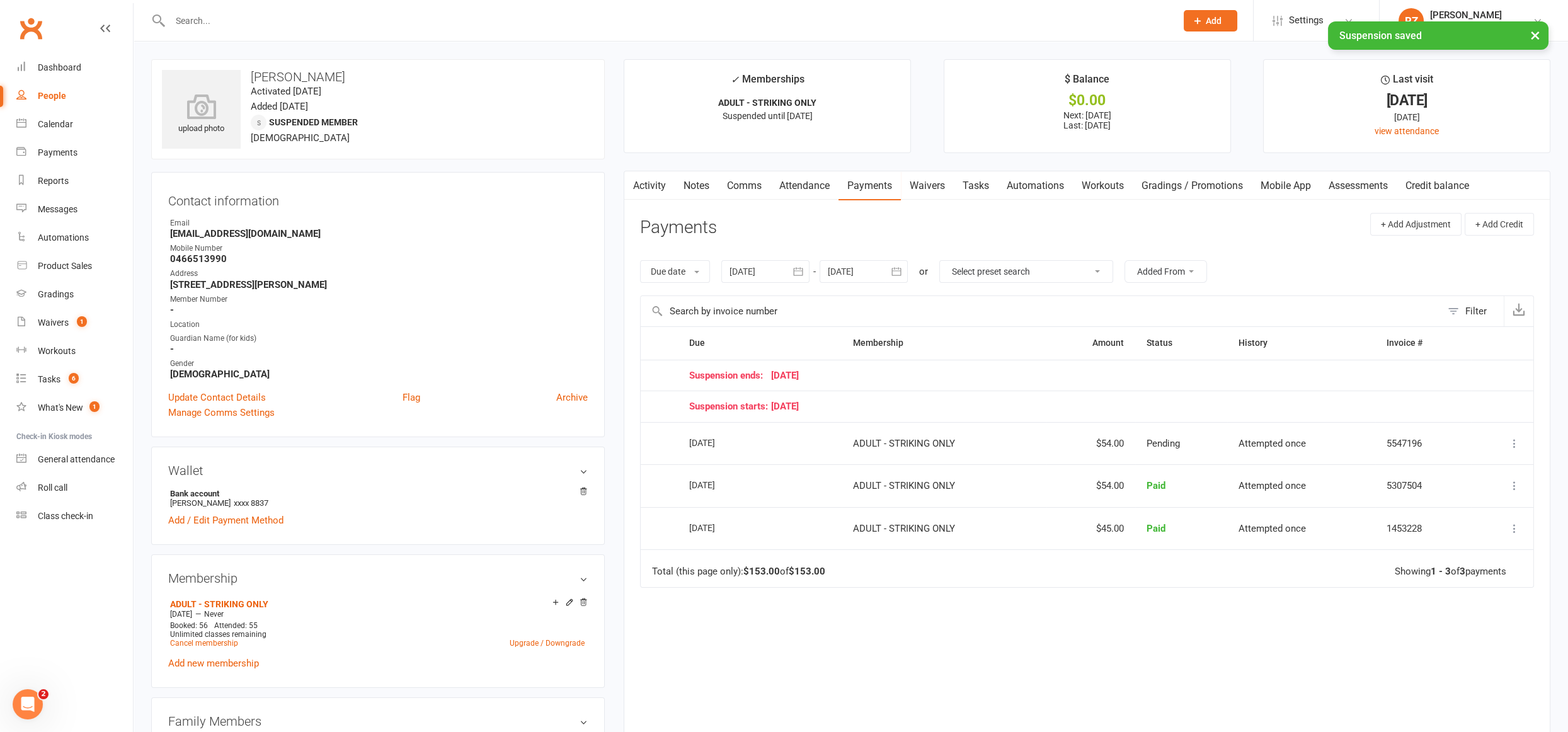
click at [852, 274] on div at bounding box center [863, 271] width 88 height 23
click at [892, 300] on button "[DATE]" at bounding box center [940, 301] width 165 height 23
click at [977, 395] on span "December" at bounding box center [980, 401] width 43 height 12
click at [951, 395] on span "17" at bounding box center [953, 398] width 10 height 10
type input "[DATE]"
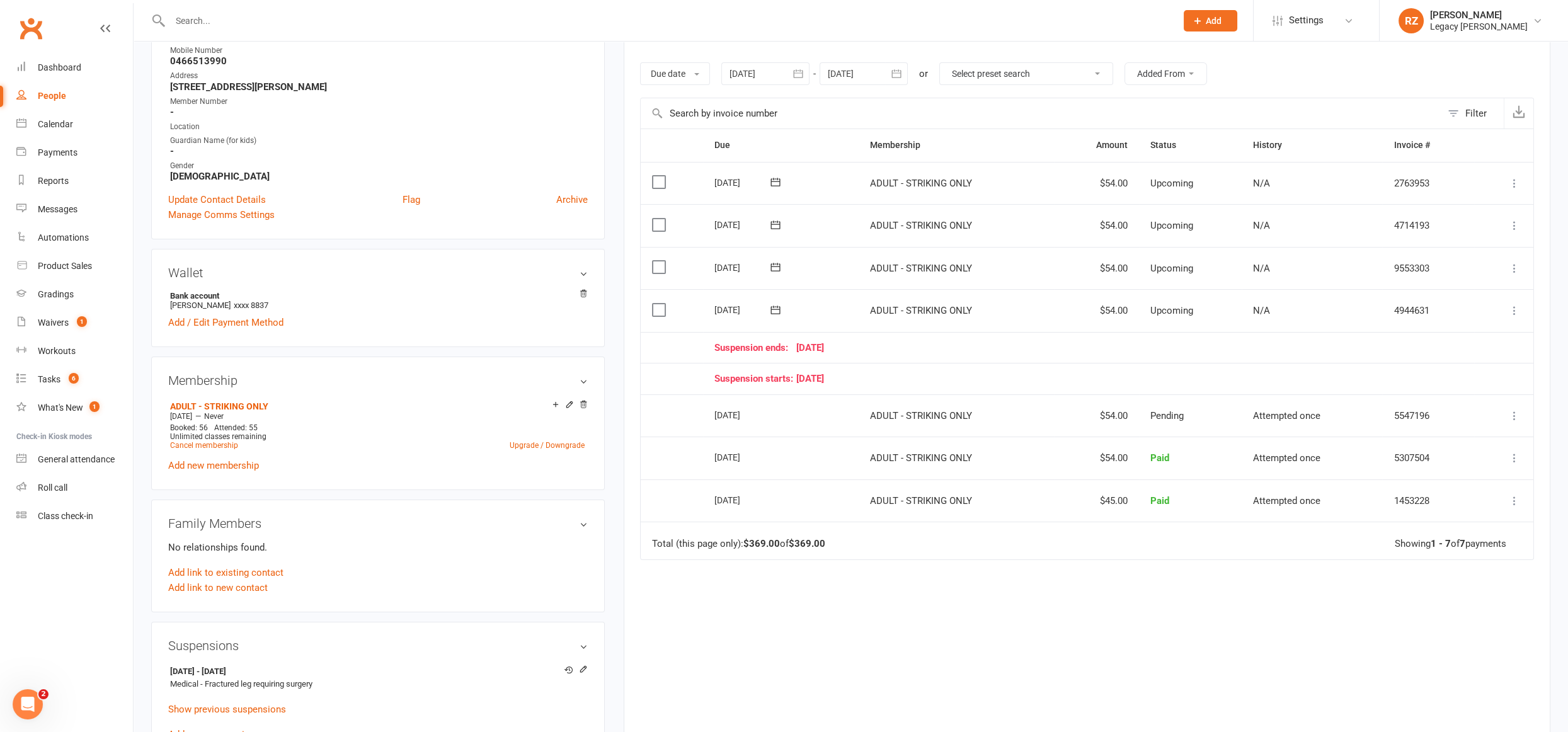
scroll to position [196, 0]
click at [1517, 314] on icon at bounding box center [1513, 311] width 12 height 12
click at [1473, 482] on link "Bulk reschedule from this date" at bounding box center [1447, 488] width 148 height 25
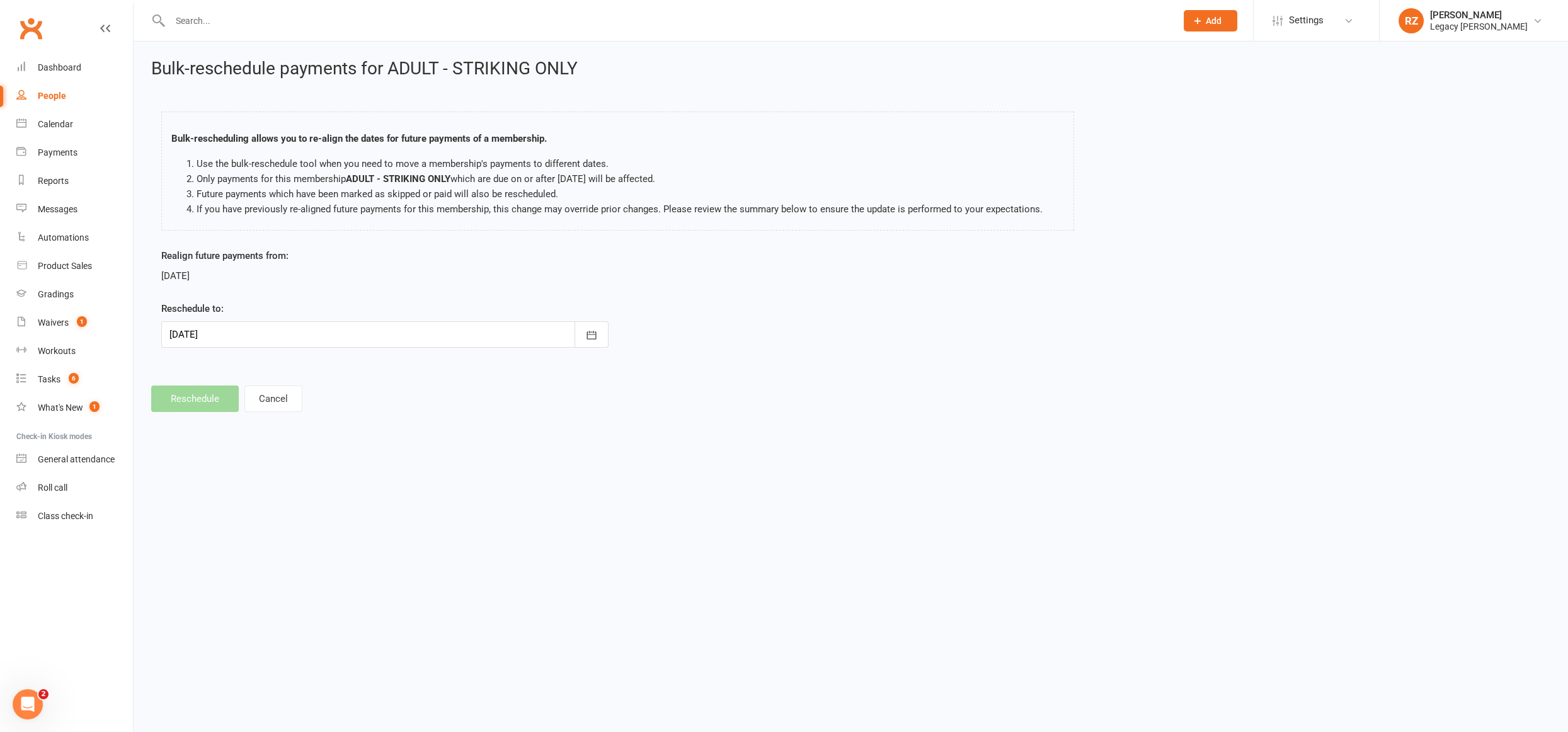
click at [239, 342] on div at bounding box center [385, 335] width 447 height 26
click at [221, 536] on button "30" at bounding box center [212, 533] width 26 height 23
type input "[DATE]"
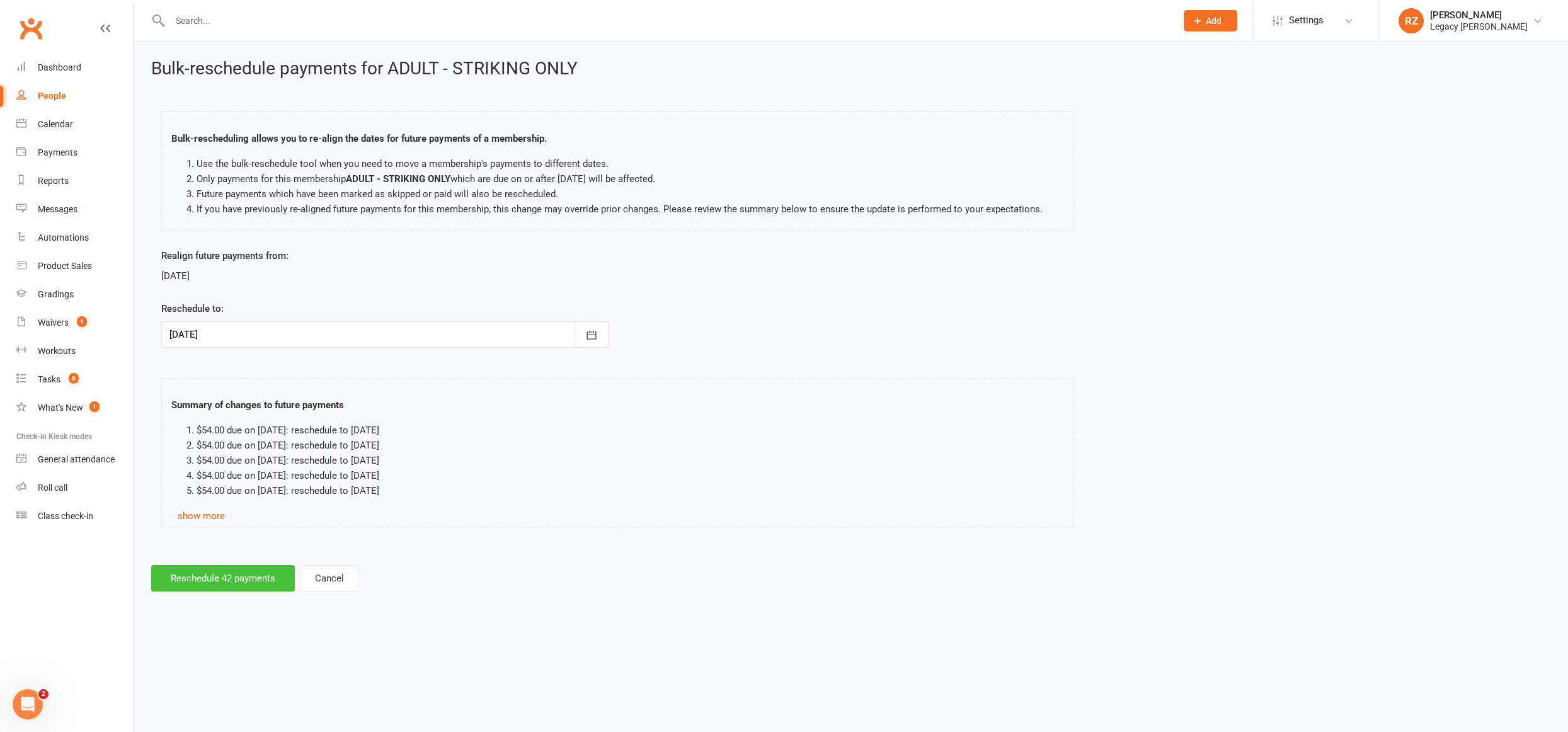
click at [228, 572] on button "Reschedule 42 payments" at bounding box center [223, 578] width 143 height 26
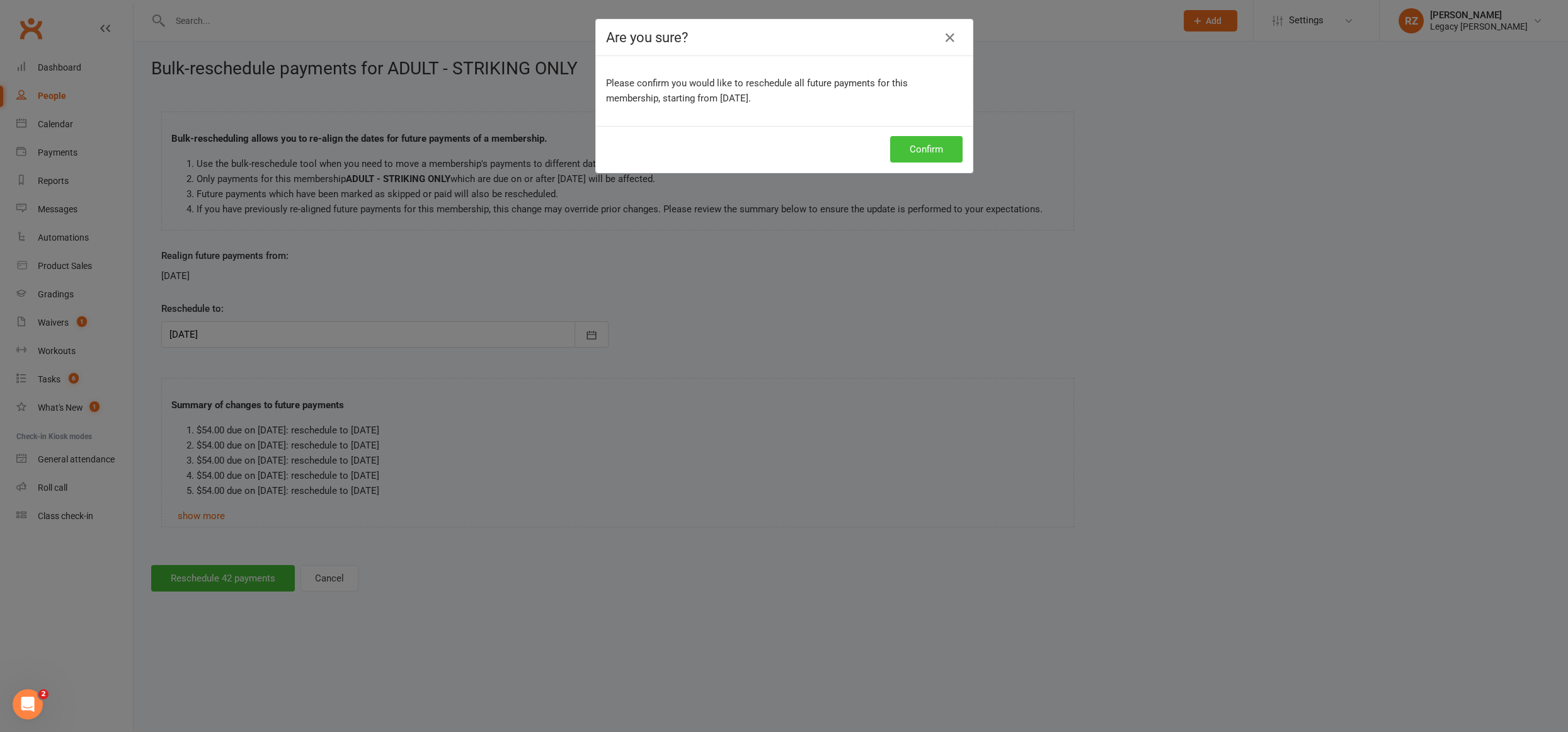
click at [915, 139] on button "Confirm" at bounding box center [927, 149] width 73 height 26
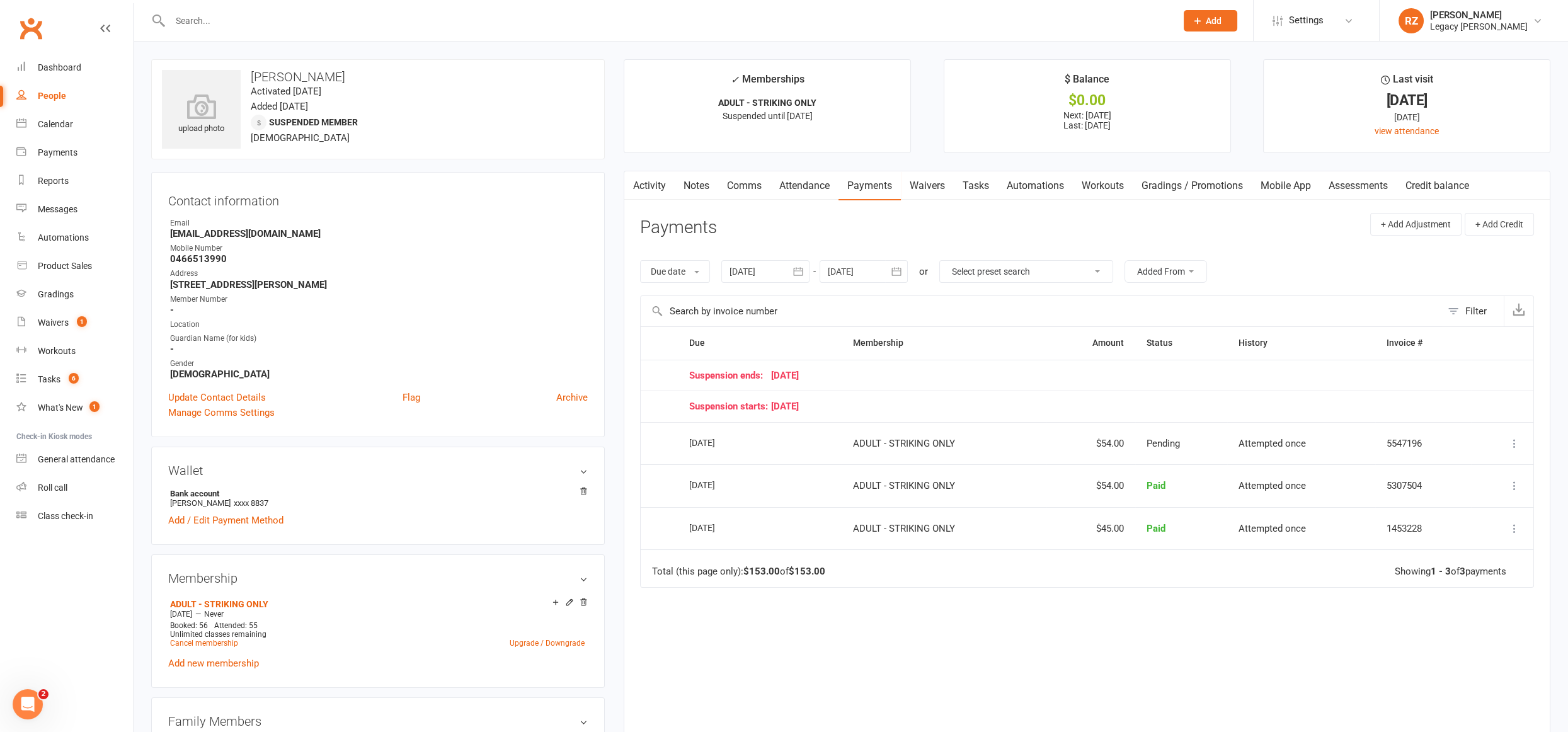
click at [863, 272] on div at bounding box center [863, 271] width 88 height 23
click at [980, 309] on button "[DATE]" at bounding box center [940, 301] width 165 height 23
click at [934, 398] on span "November" at bounding box center [913, 401] width 44 height 12
click at [926, 402] on button "11" at bounding box center [926, 397] width 26 height 23
click at [871, 283] on div "Due date Due date Date paid Date failed Date settled [DATE] [DATE] Sun Mon Tue …" at bounding box center [1087, 271] width 894 height 48
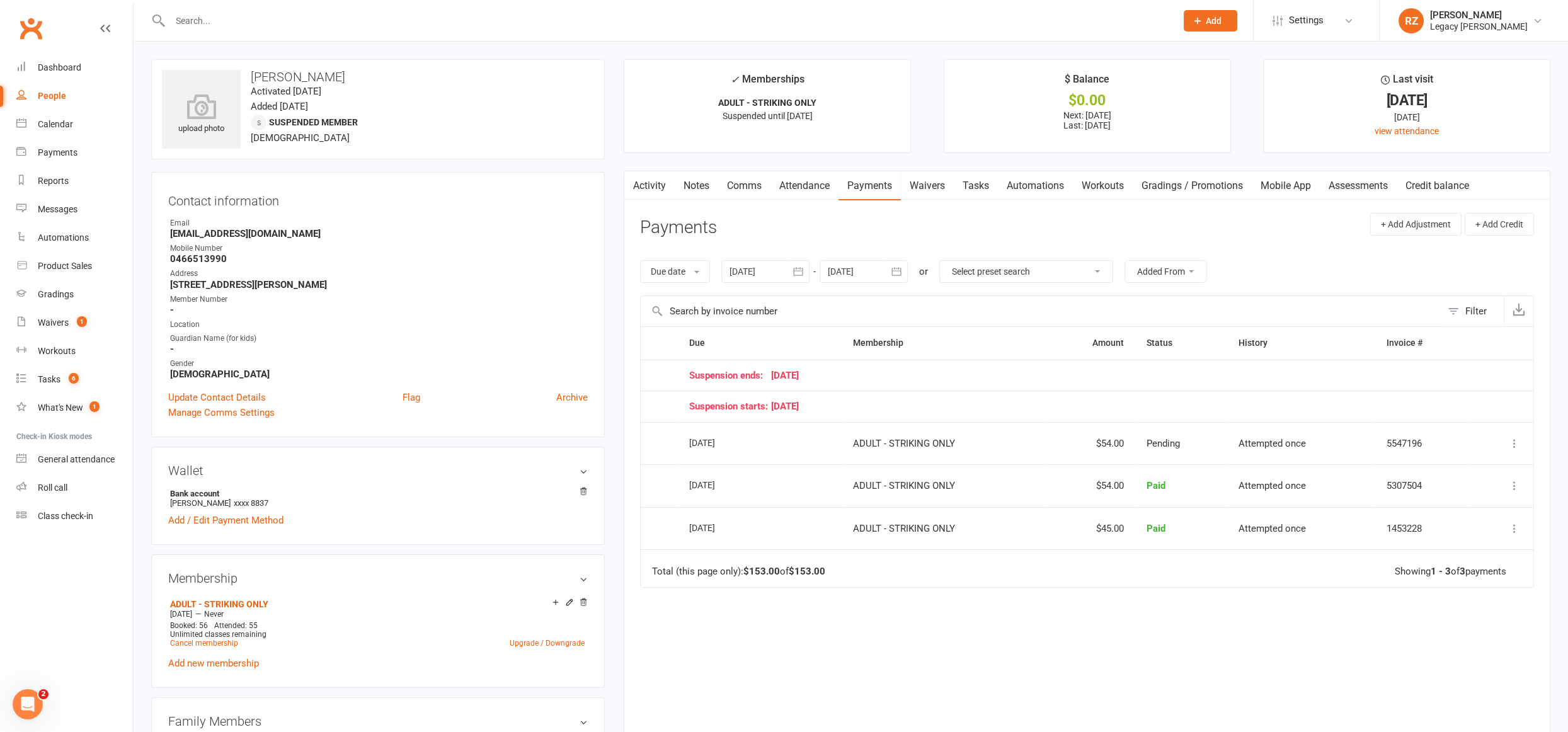
click at [880, 264] on div at bounding box center [863, 271] width 88 height 23
click at [871, 464] on span "30" at bounding box center [871, 469] width 10 height 10
type input "[DATE]"
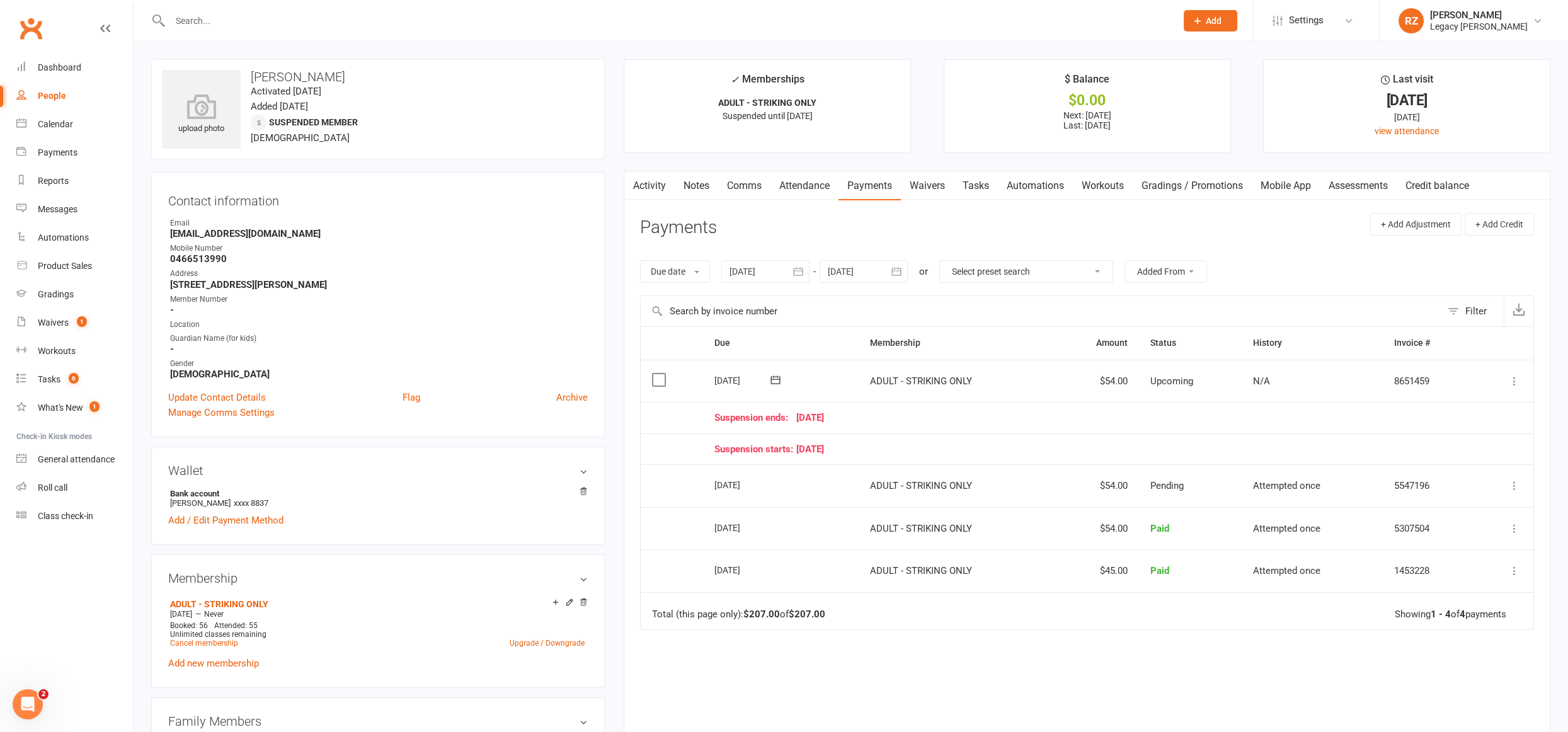
click at [484, 25] on input "text" at bounding box center [667, 20] width 1001 height 17
type input "l"
click at [65, 490] on div "Roll call" at bounding box center [52, 488] width 30 height 10
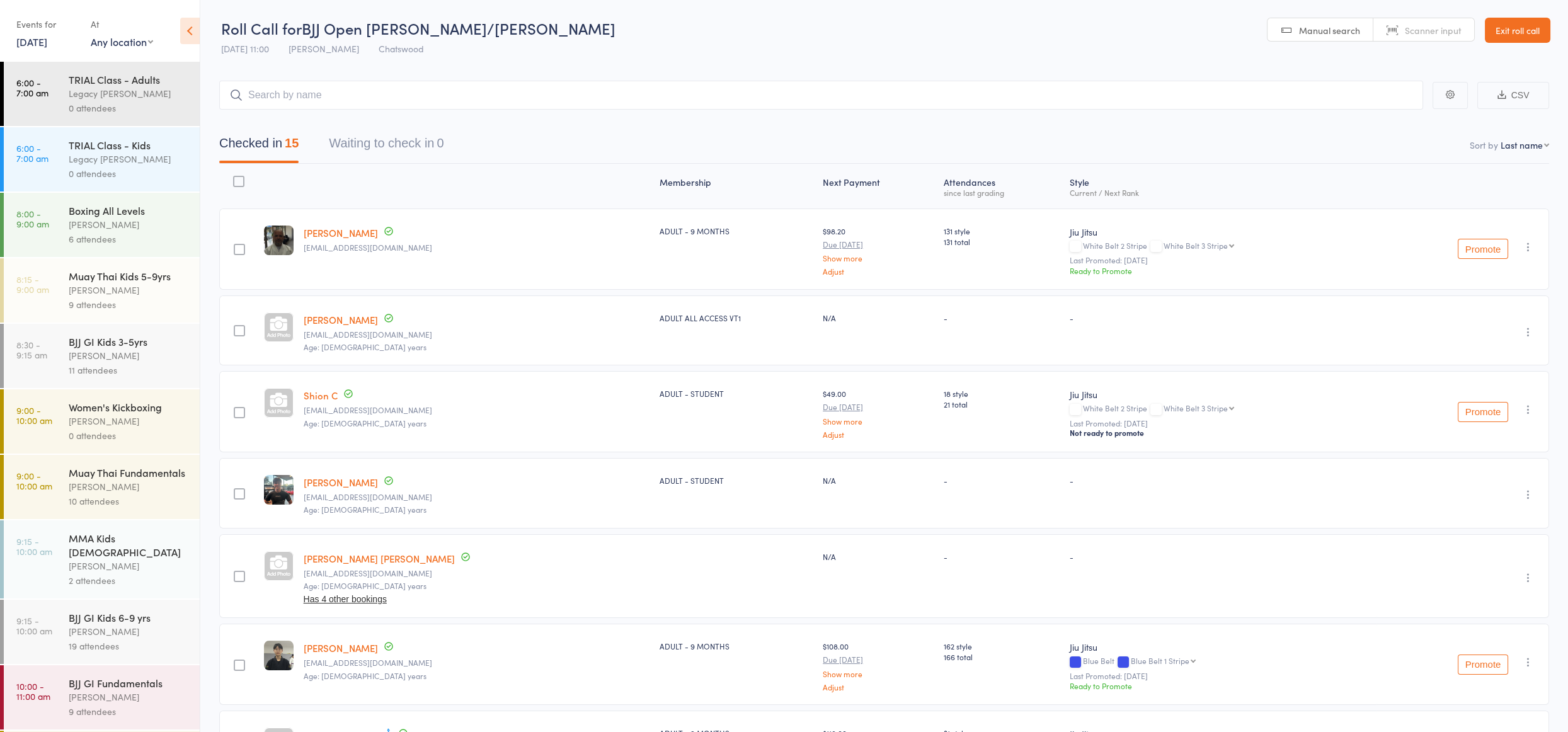
click at [1517, 30] on link "Exit roll call" at bounding box center [1517, 30] width 65 height 25
